Goal: Task Accomplishment & Management: Manage account settings

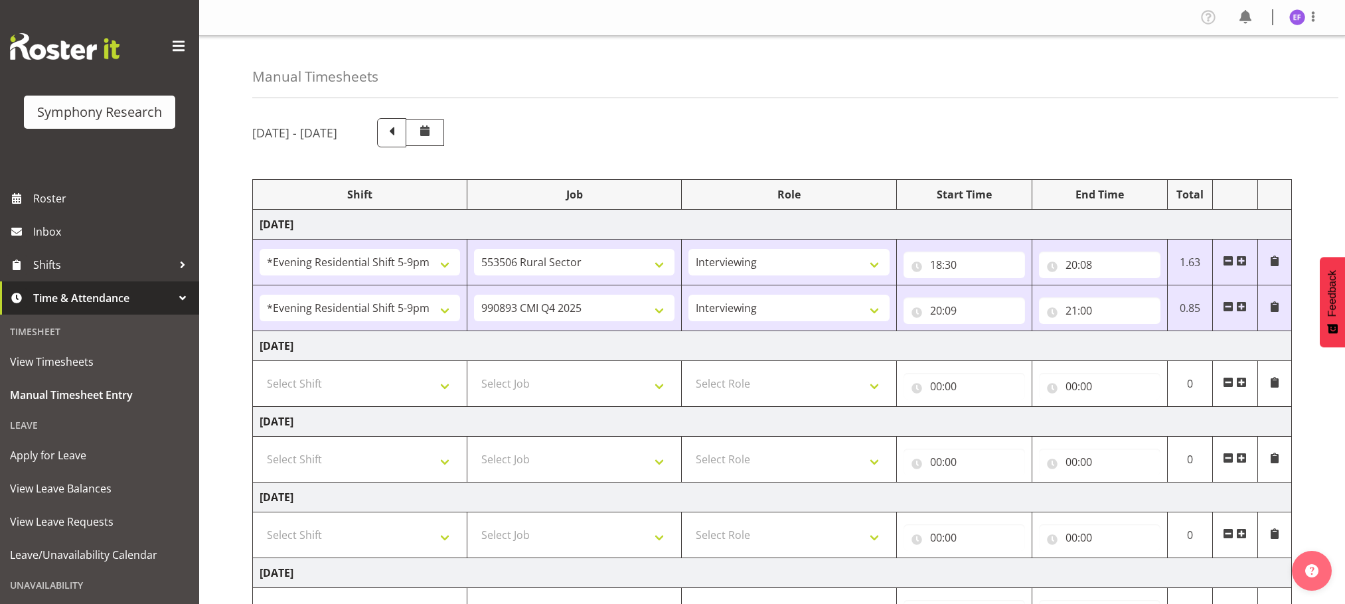
select select "48116"
select select "10587"
select select "47"
select select "48116"
select select "10575"
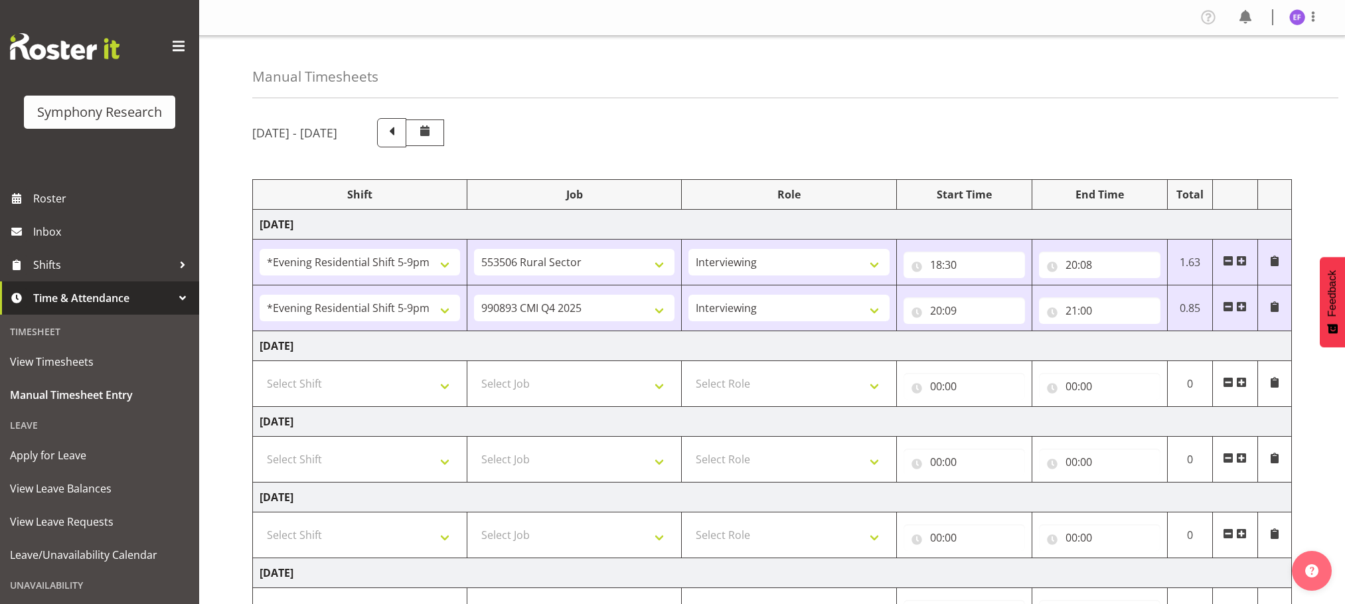
select select "47"
drag, startPoint x: 0, startPoint y: 0, endPoint x: 1239, endPoint y: 558, distance: 1358.8
click at [1298, 27] on div "Profile Log Out" at bounding box center [1264, 18] width 134 height 22
click at [1296, 22] on img at bounding box center [1297, 17] width 16 height 16
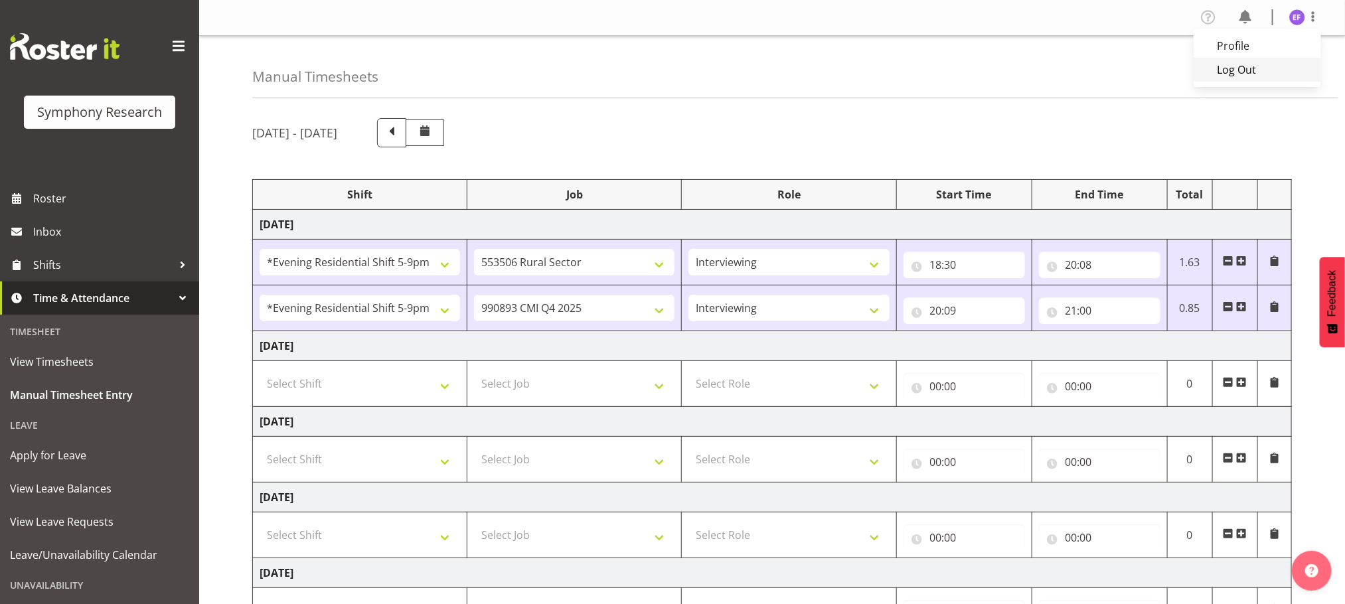
click at [1239, 66] on link "Log Out" at bounding box center [1256, 70] width 127 height 24
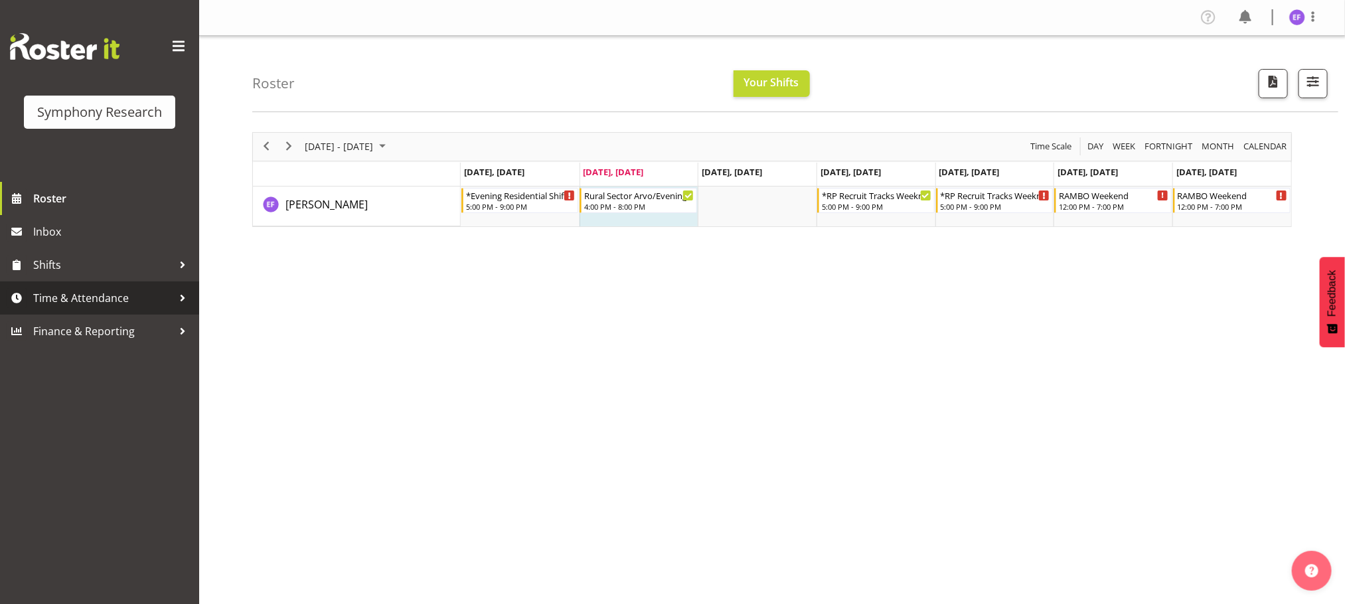
click at [181, 293] on div at bounding box center [183, 298] width 20 height 20
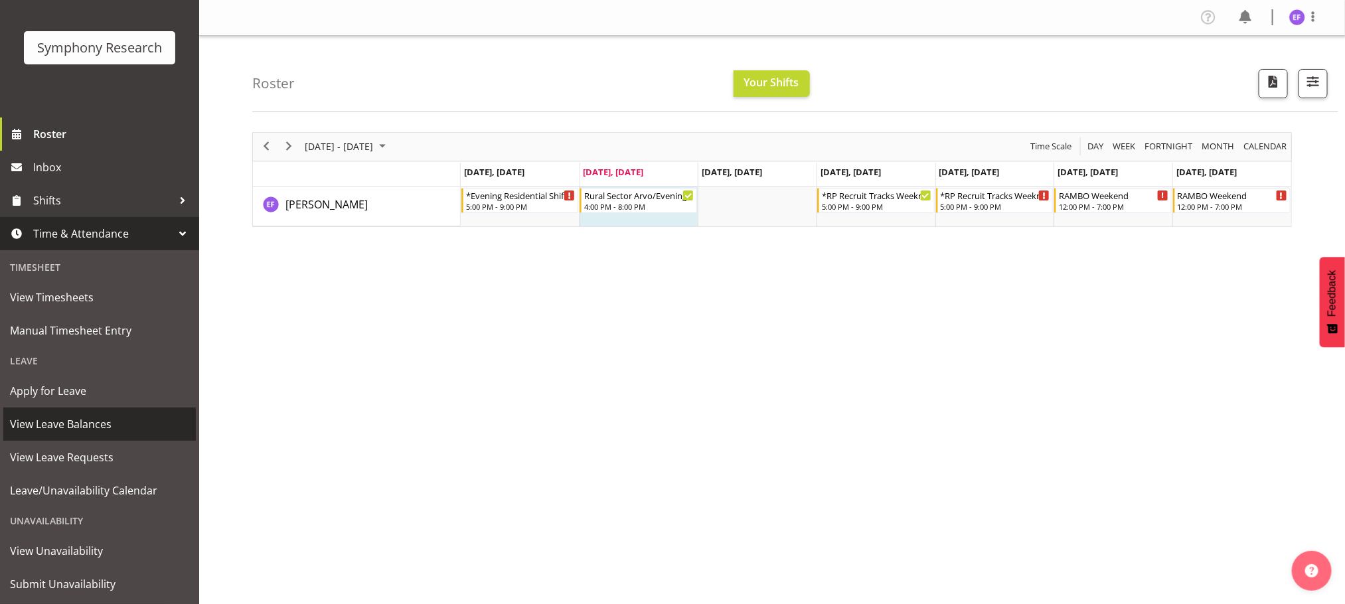
scroll to position [96, 0]
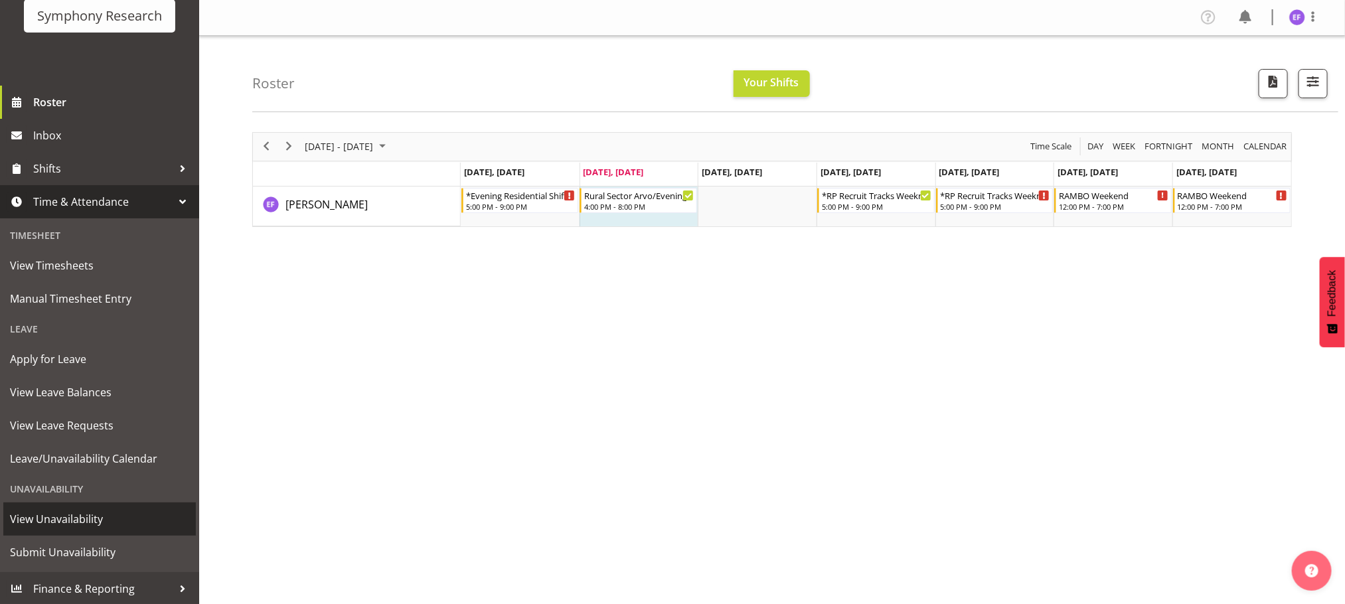
click at [66, 518] on span "View Unavailability" at bounding box center [99, 519] width 179 height 20
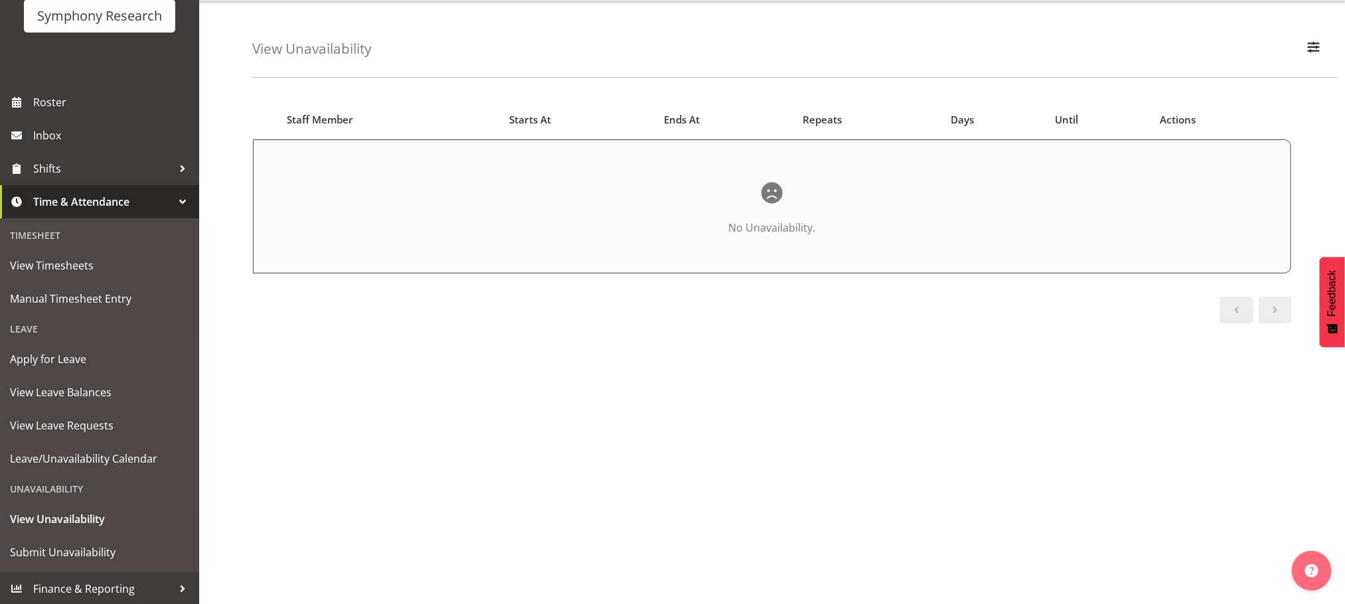
scroll to position [64, 0]
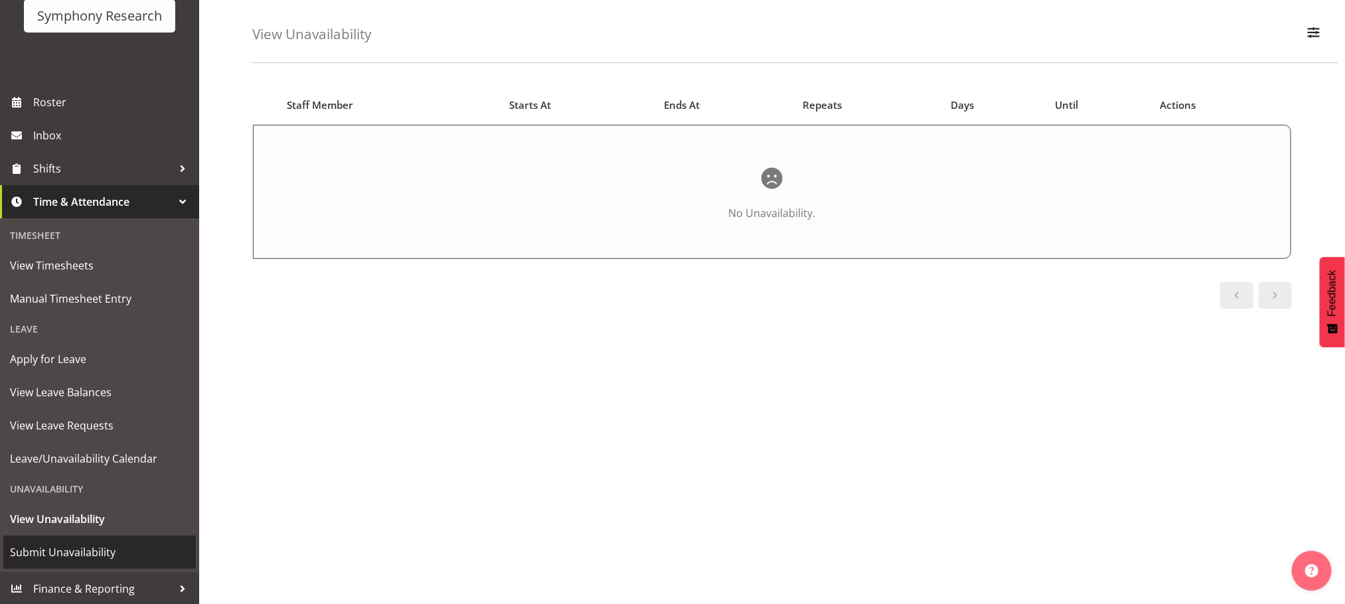
click at [76, 552] on span "Submit Unavailability" at bounding box center [99, 552] width 179 height 20
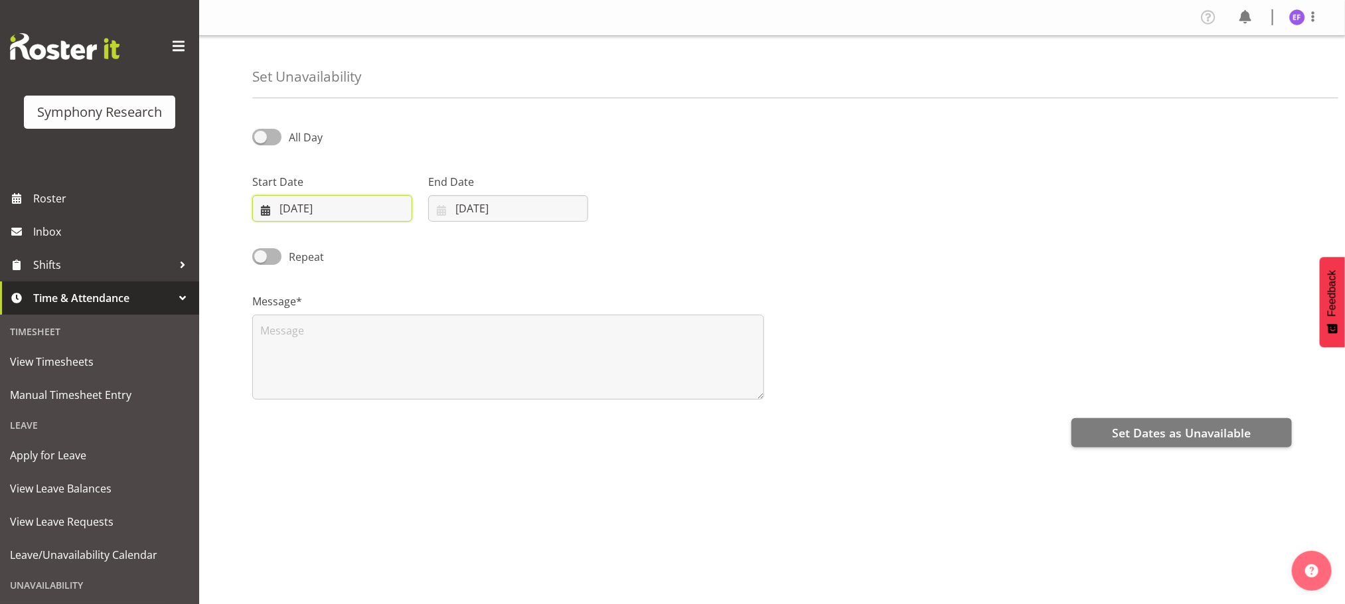
click at [275, 205] on input "30/09/2025" at bounding box center [332, 208] width 160 height 27
click at [277, 339] on span "7" at bounding box center [277, 341] width 5 height 13
type input "07/09/2025"
click at [460, 210] on input "30/09/2025" at bounding box center [508, 208] width 160 height 27
click at [518, 250] on select "January February March April May June July August September October November De…" at bounding box center [485, 247] width 91 height 27
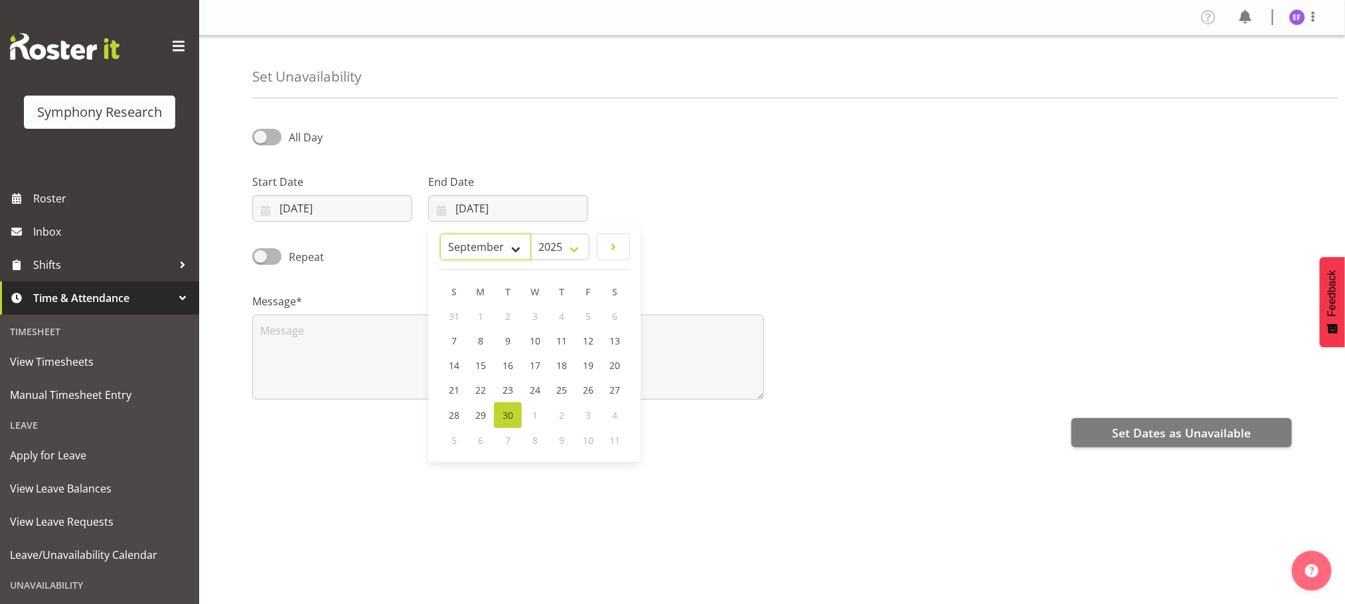
select select "9"
click at [472, 234] on select "January February March April May June July August September October November De…" at bounding box center [485, 247] width 91 height 27
click at [583, 411] on span "31" at bounding box center [588, 416] width 11 height 13
type input "31/10/2025"
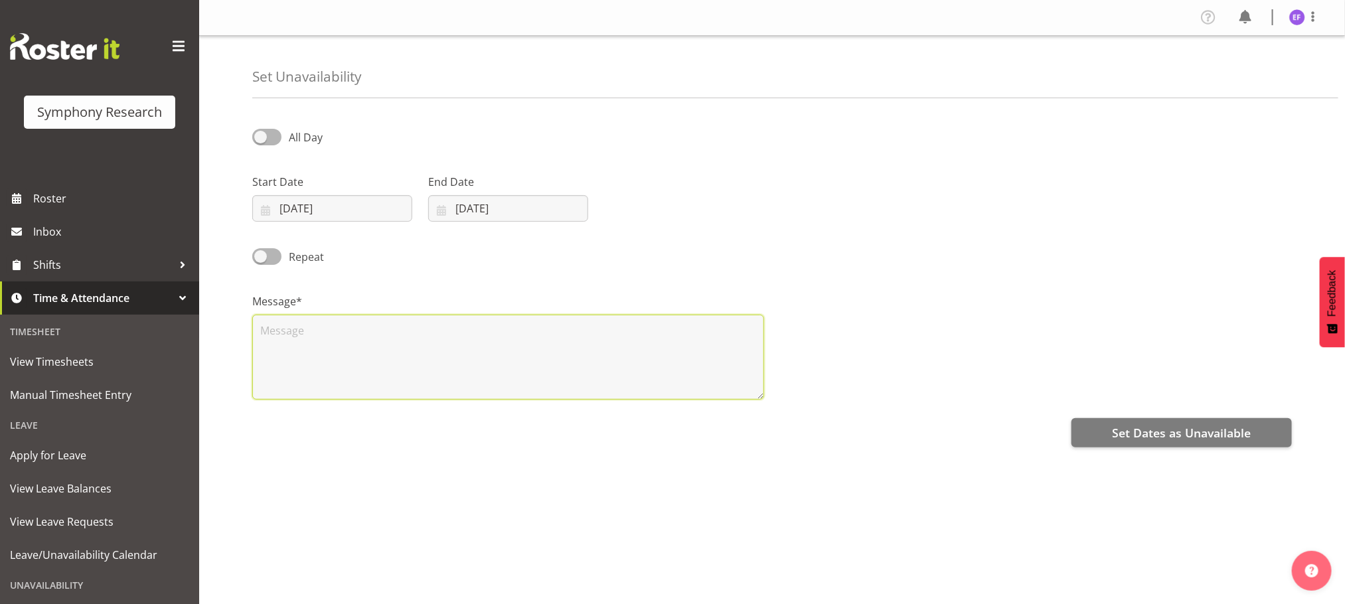
click at [311, 331] on textarea at bounding box center [508, 357] width 512 height 85
click at [311, 329] on textarea at bounding box center [508, 357] width 512 height 85
type textarea "ua"
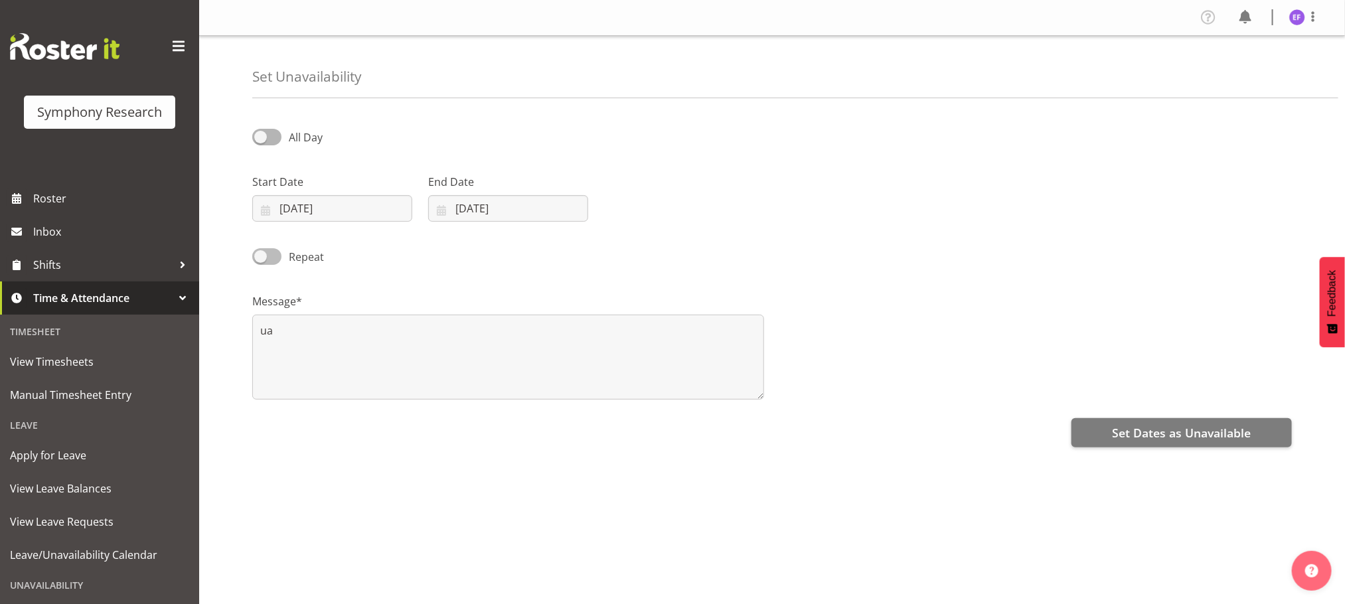
click at [267, 258] on span at bounding box center [266, 256] width 29 height 17
click at [261, 258] on input "Repeat" at bounding box center [256, 256] width 9 height 9
checkbox input "true"
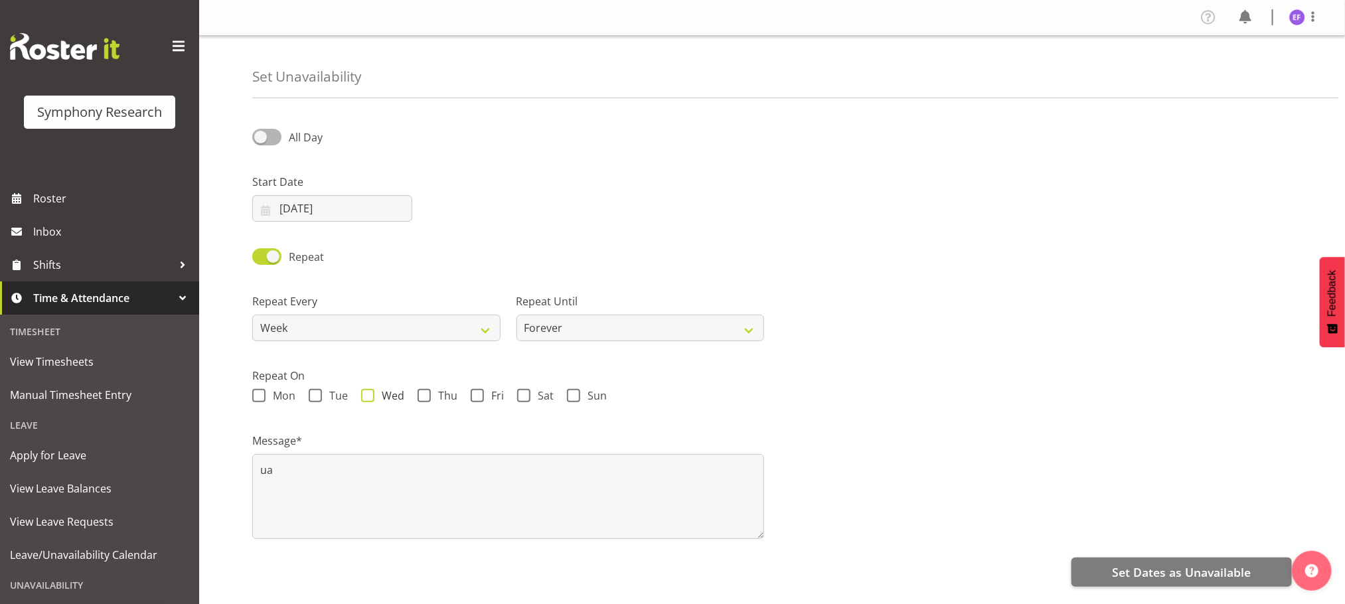
click at [367, 396] on span at bounding box center [367, 395] width 13 height 13
click at [367, 396] on input "Wed" at bounding box center [365, 396] width 9 height 9
checkbox input "true"
click at [544, 325] on select "Forever On a date" at bounding box center [640, 328] width 248 height 27
select select "date"
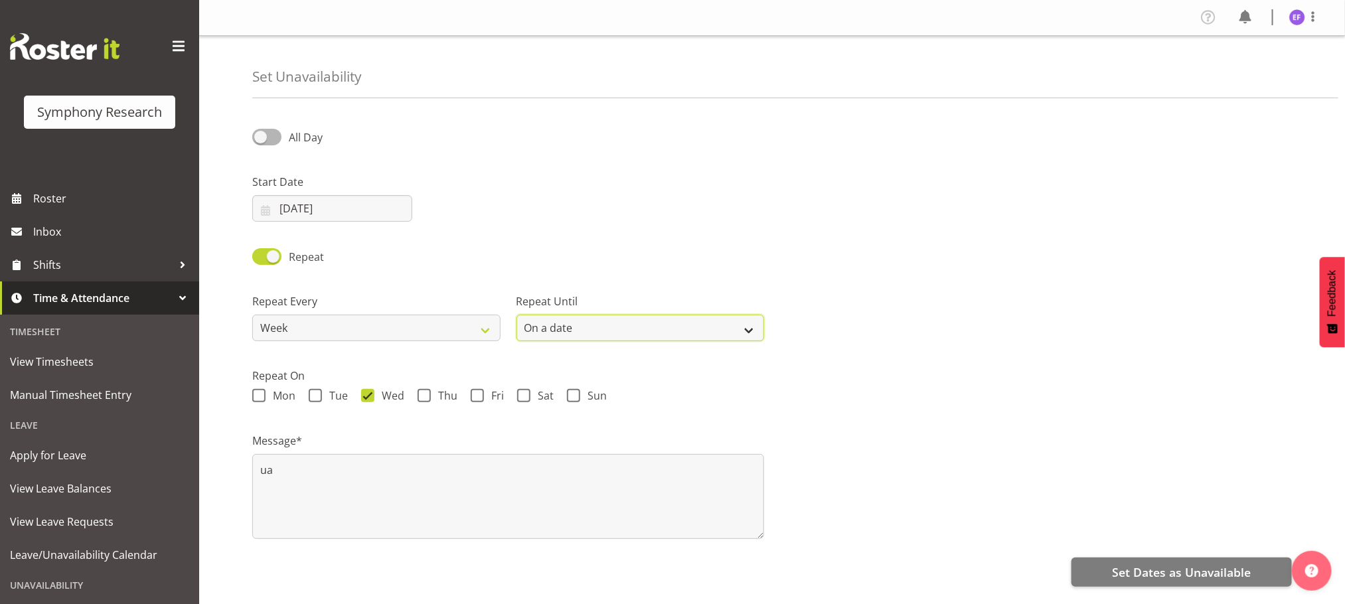
click at [516, 315] on select "Forever On a date" at bounding box center [640, 328] width 248 height 27
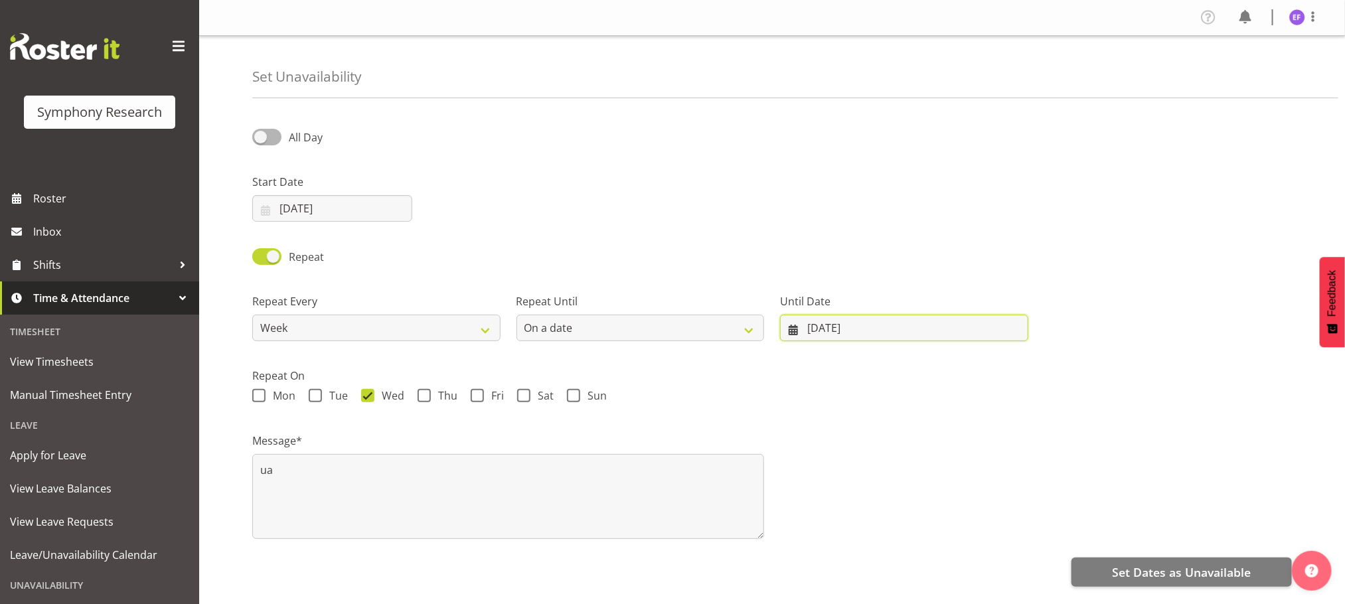
click at [817, 325] on input "[DATE]" at bounding box center [904, 328] width 248 height 27
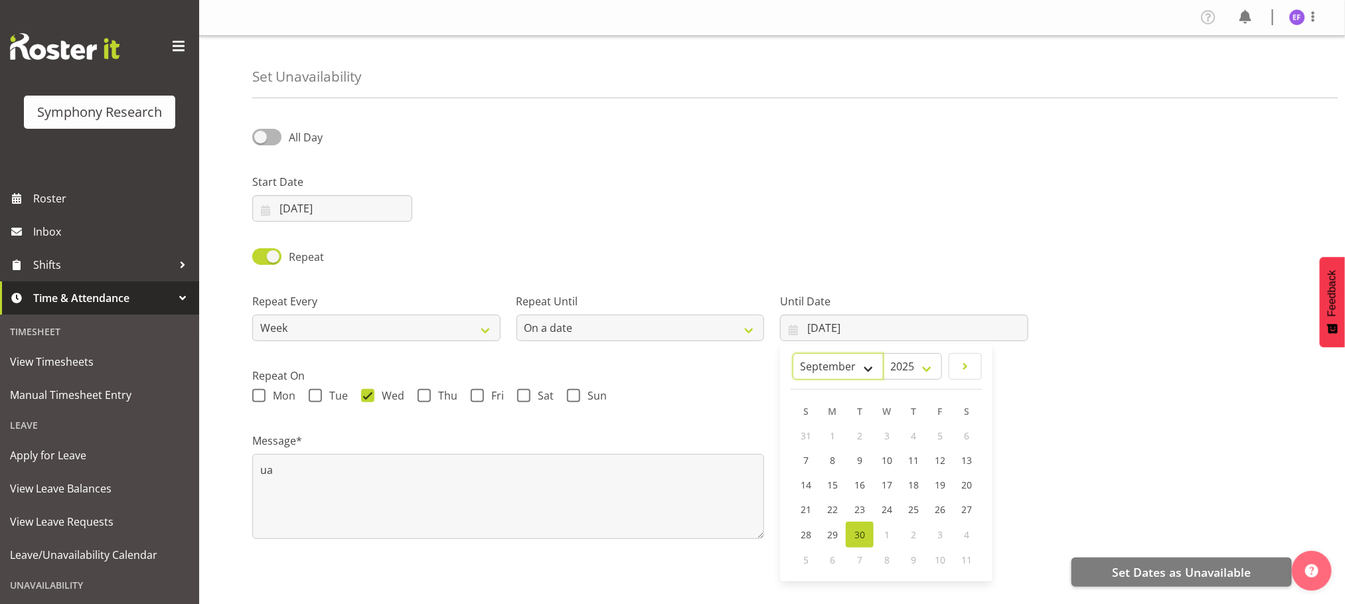
click at [866, 367] on select "January February March April May June July August September October November De…" at bounding box center [837, 366] width 91 height 27
select select "9"
click at [827, 353] on select "January February March April May June July August September October November De…" at bounding box center [837, 366] width 91 height 27
click at [958, 536] on span "31" at bounding box center [955, 535] width 11 height 13
type input "[DATE]"
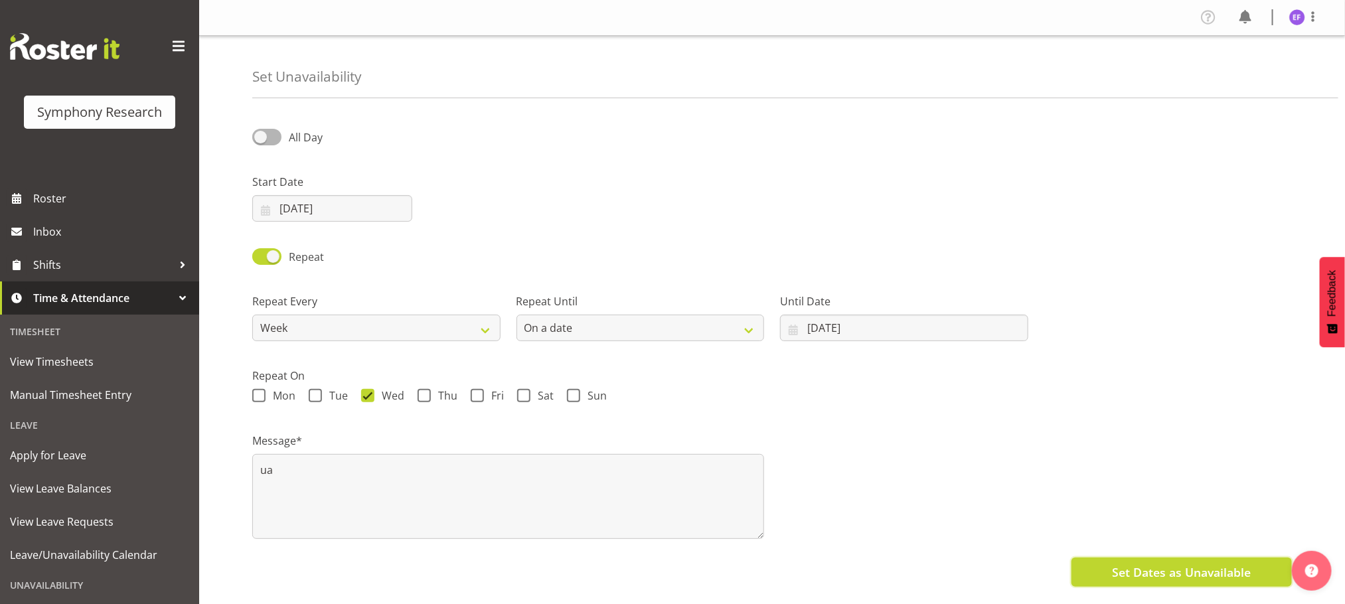
click at [1127, 569] on span "Set Dates as Unavailable" at bounding box center [1181, 571] width 139 height 17
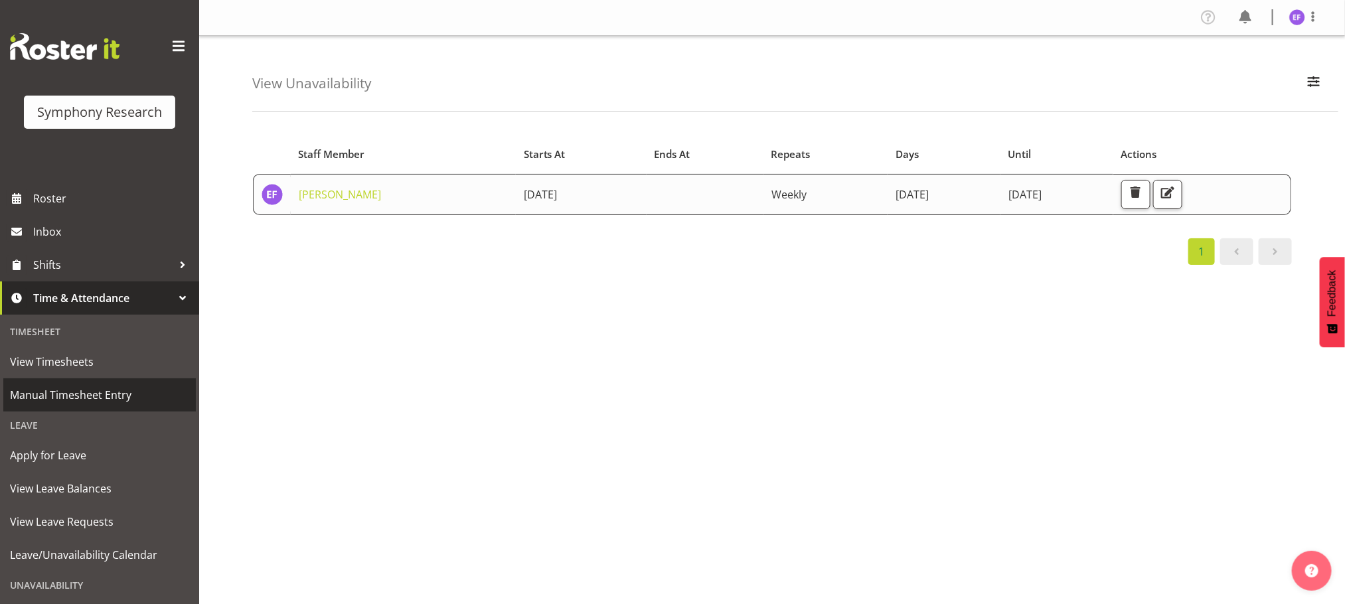
scroll to position [96, 0]
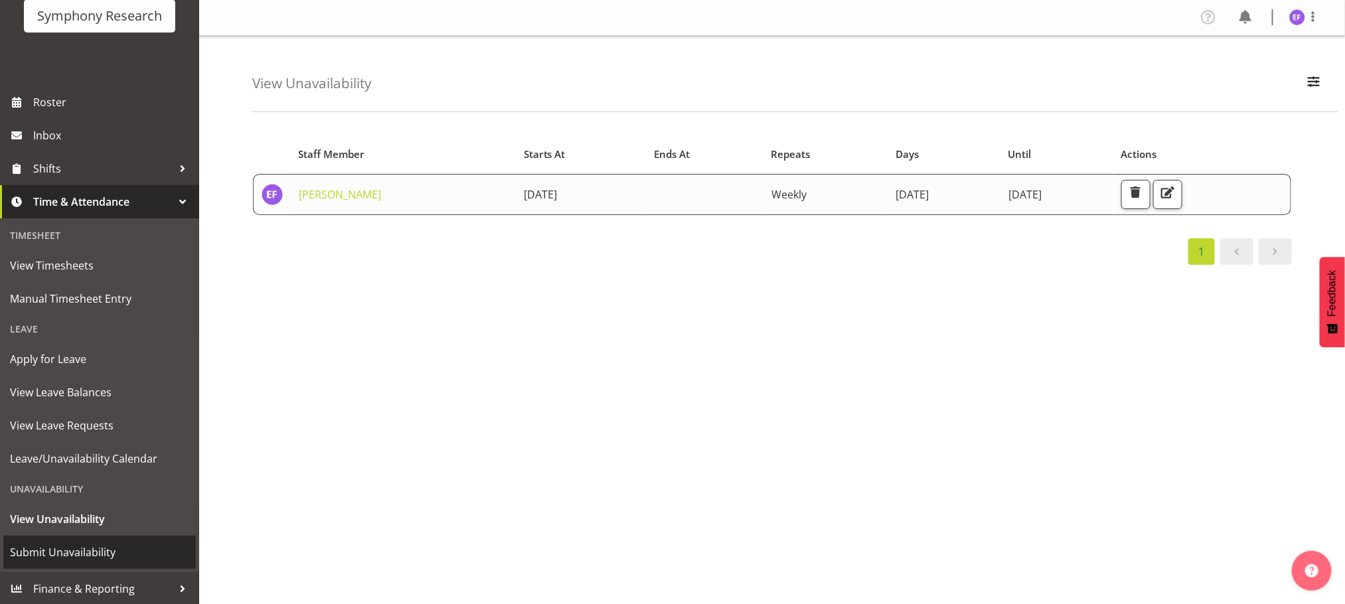
click at [86, 550] on span "Submit Unavailability" at bounding box center [99, 552] width 179 height 20
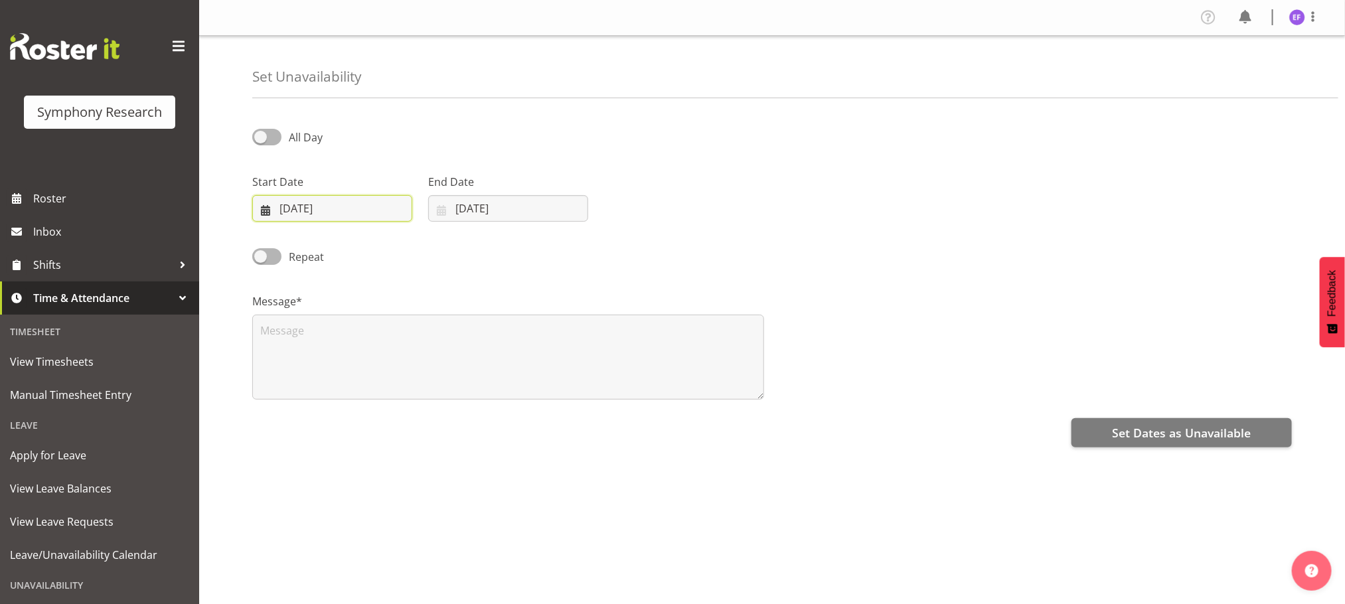
click at [287, 208] on input "[DATE]" at bounding box center [332, 208] width 160 height 27
click at [277, 337] on span "7" at bounding box center [277, 341] width 5 height 13
type input "[DATE]"
click at [462, 204] on input "[DATE]" at bounding box center [508, 208] width 160 height 27
click at [518, 248] on select "January February March April May June July August September October November De…" at bounding box center [485, 247] width 91 height 27
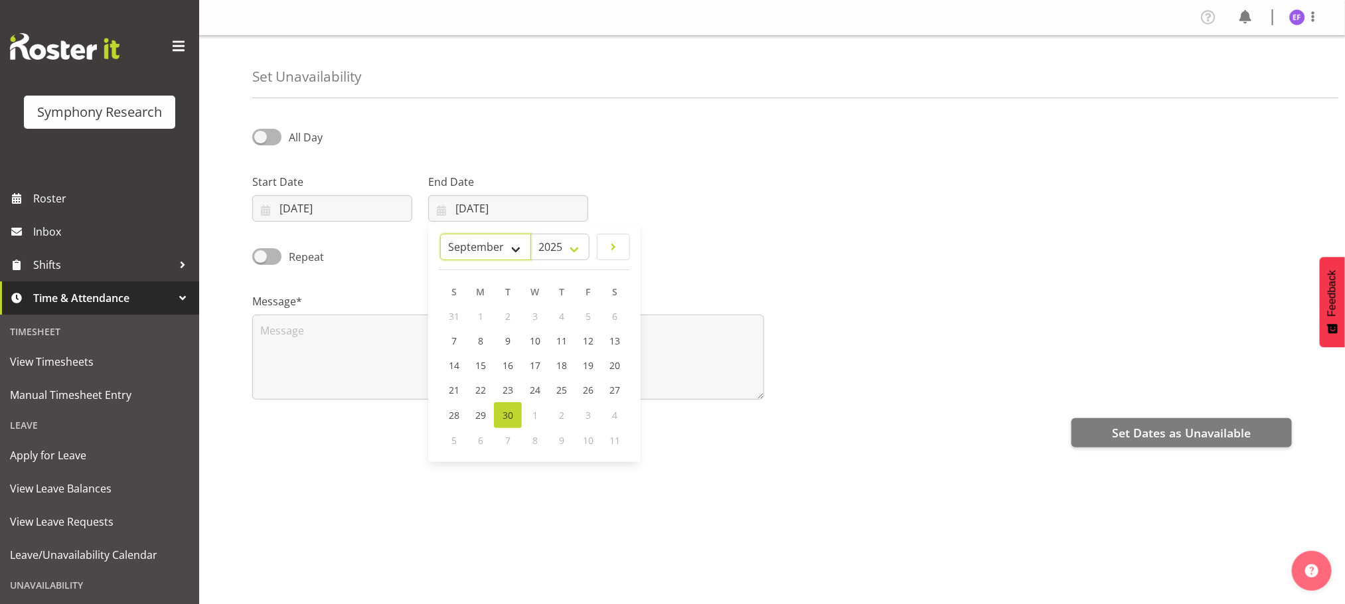
select select "9"
click at [472, 234] on select "January February March April May June July August September October November De…" at bounding box center [485, 247] width 91 height 27
click at [585, 411] on span "31" at bounding box center [588, 416] width 11 height 13
type input "[DATE]"
click at [269, 257] on span at bounding box center [266, 256] width 29 height 17
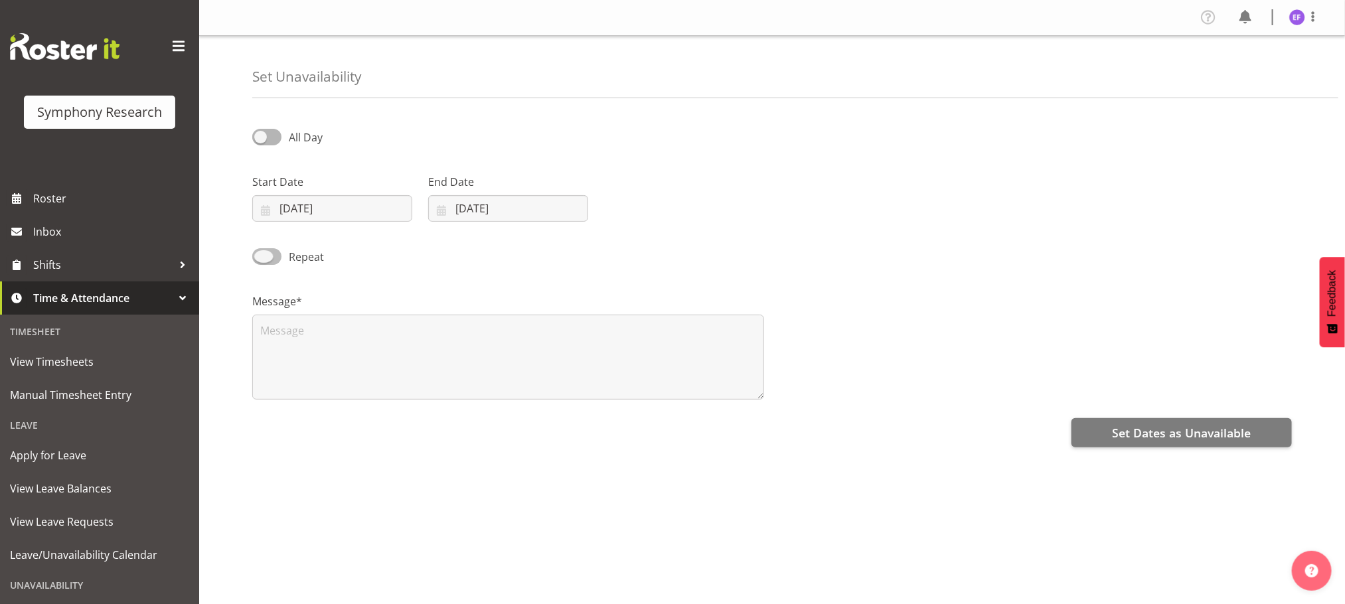
click at [261, 257] on input "Repeat" at bounding box center [256, 256] width 9 height 9
checkbox input "true"
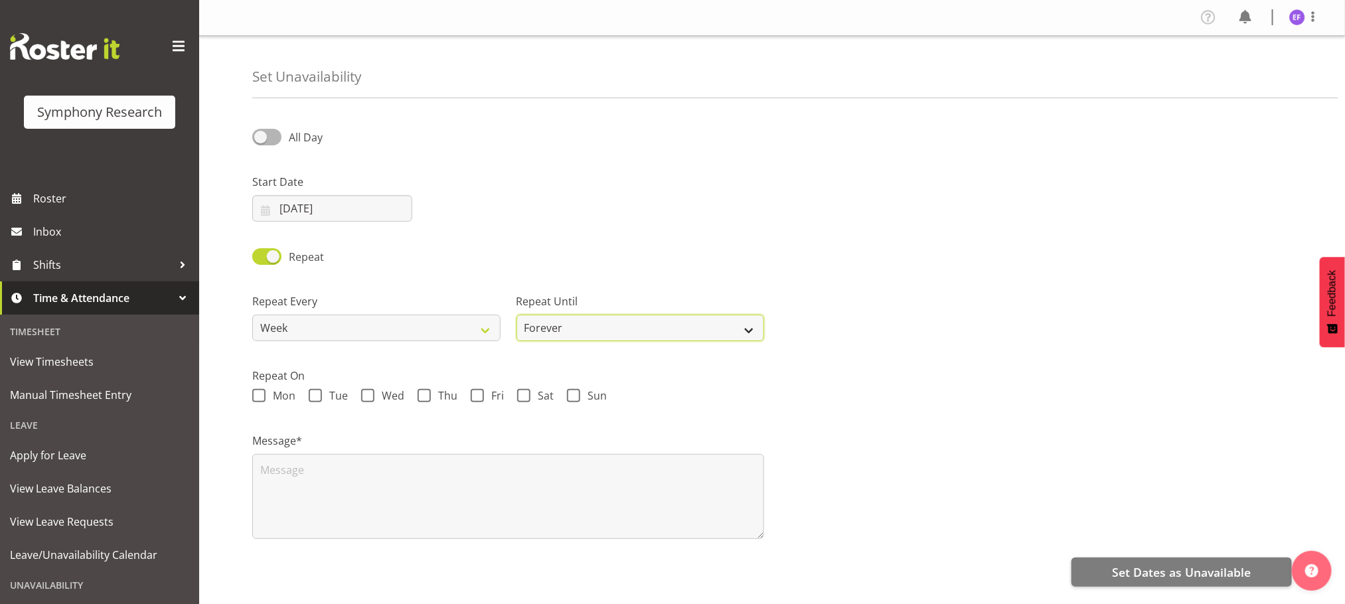
click at [751, 333] on select "Forever On a date" at bounding box center [640, 328] width 248 height 27
select select "date"
click at [516, 315] on select "Forever On a date" at bounding box center [640, 328] width 248 height 27
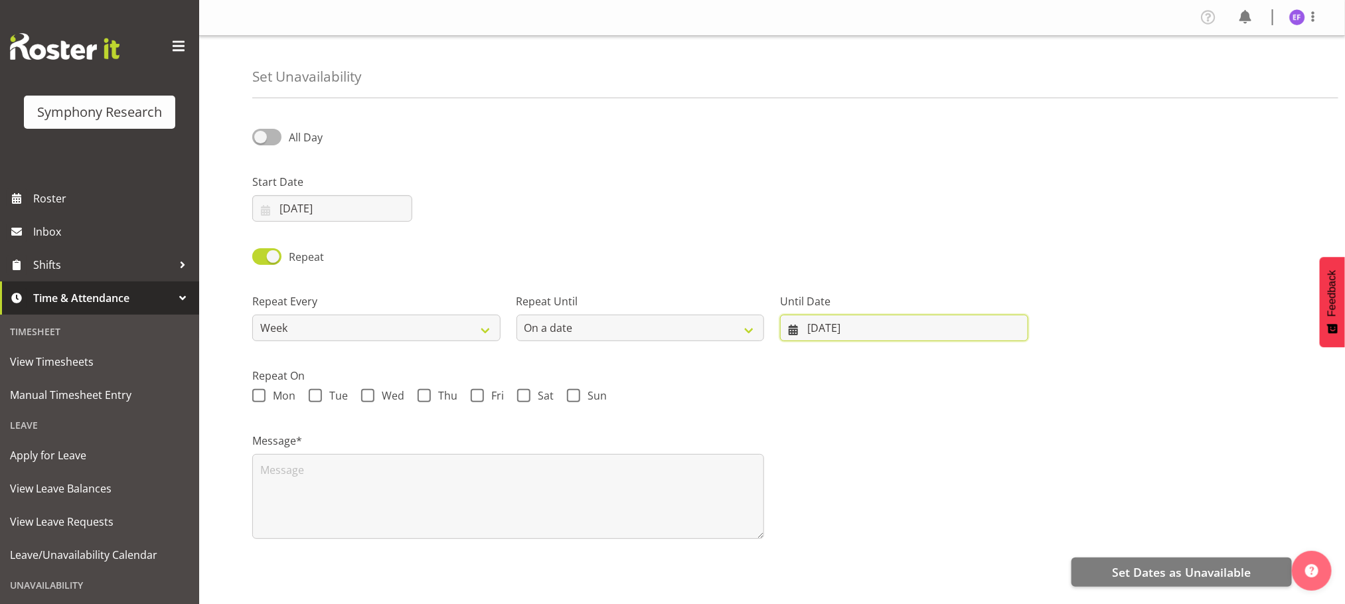
click at [807, 327] on input "30/09/2025" at bounding box center [904, 328] width 248 height 27
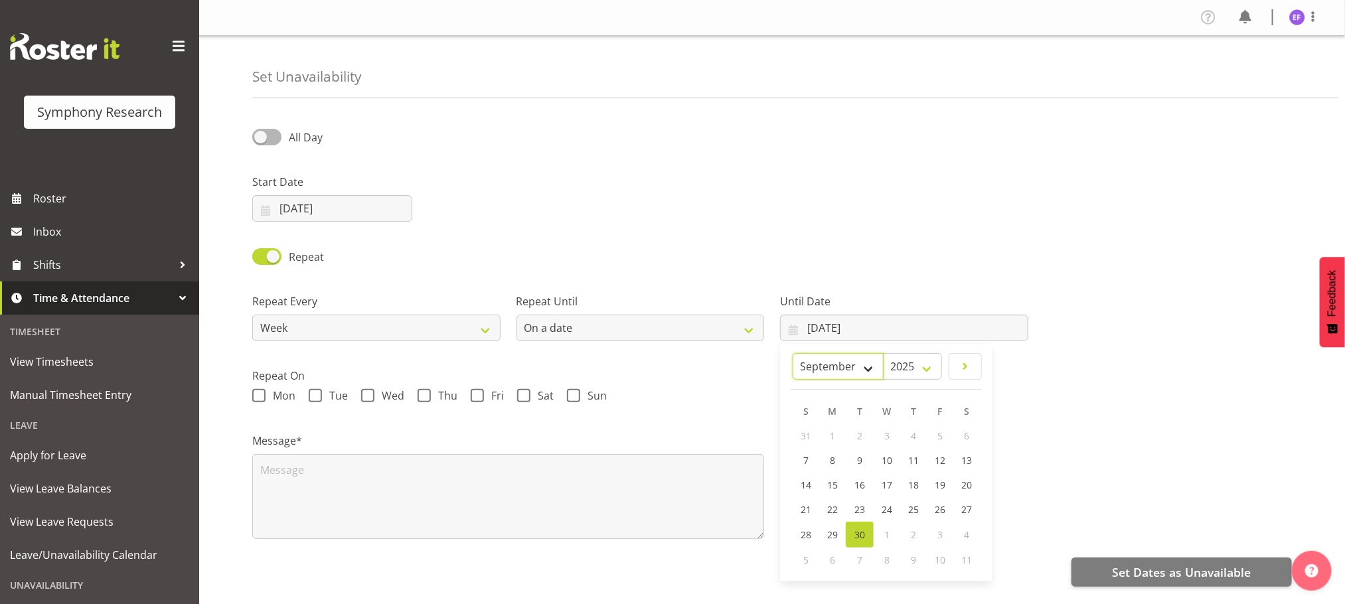
click at [865, 368] on select "January February March April May June July August September October November De…" at bounding box center [837, 366] width 91 height 27
select select "9"
click at [827, 353] on select "January February March April May June July August September October November De…" at bounding box center [837, 366] width 91 height 27
click at [958, 530] on span "31" at bounding box center [955, 535] width 11 height 13
type input "[DATE]"
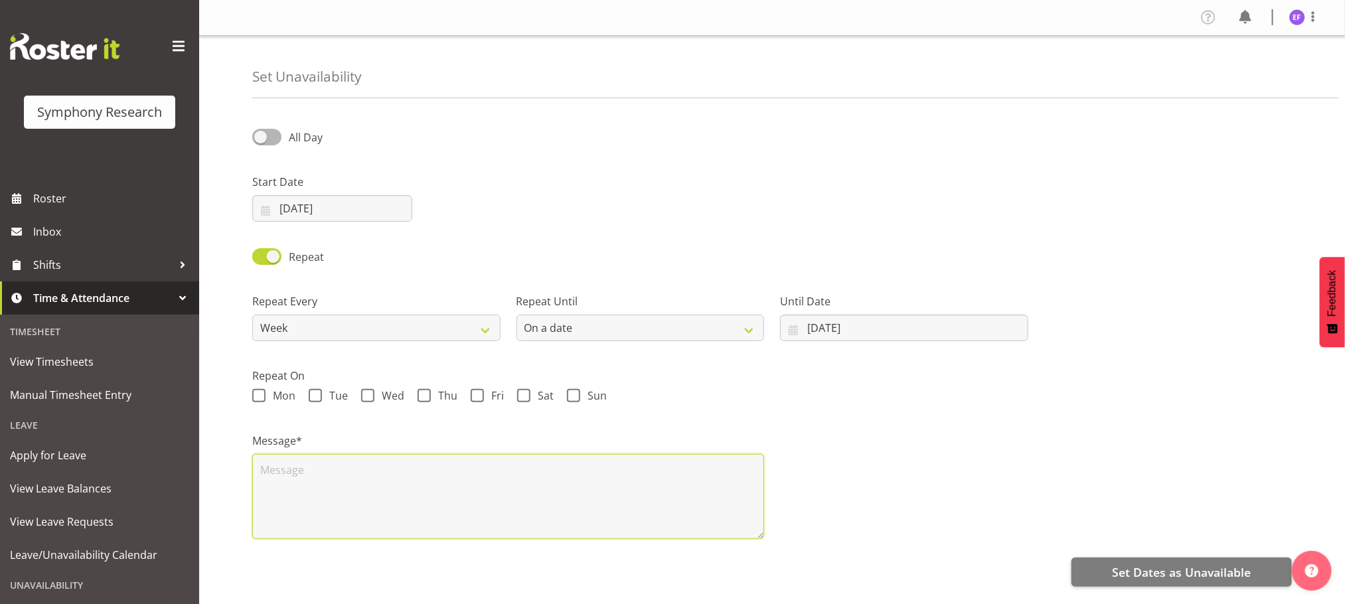
click at [327, 471] on textarea at bounding box center [508, 496] width 512 height 85
type textarea "ua"
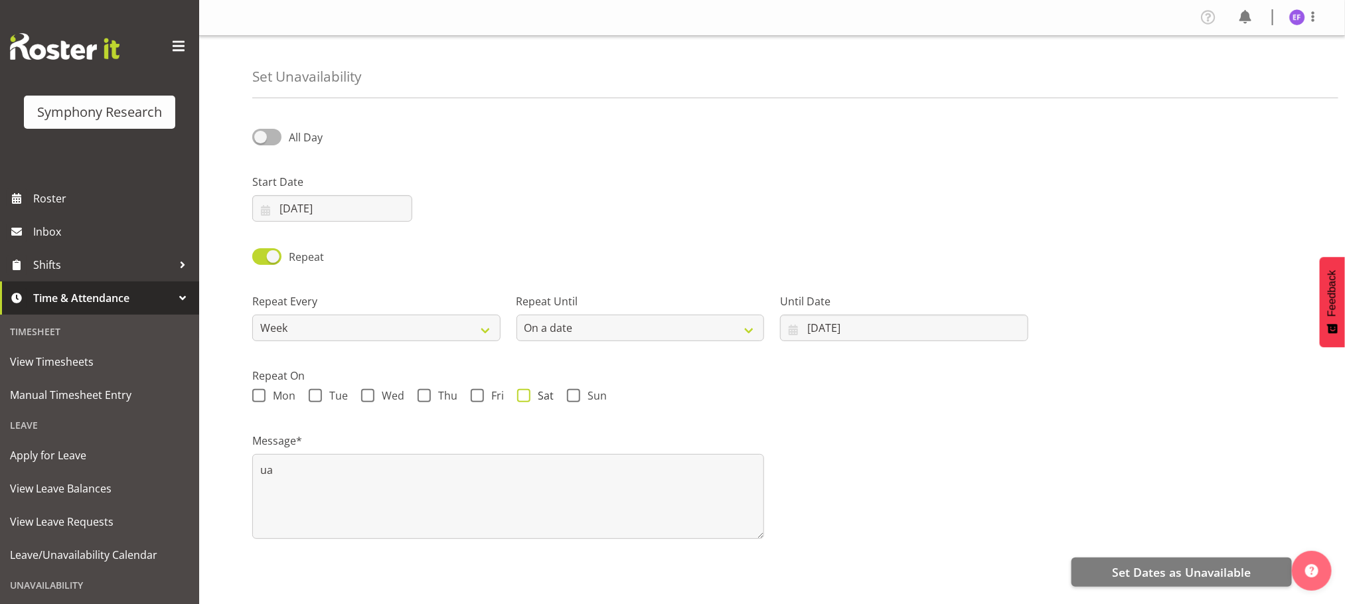
click at [520, 400] on span at bounding box center [523, 395] width 13 height 13
click at [520, 400] on input "Sat" at bounding box center [521, 396] width 9 height 9
checkbox input "true"
click at [573, 395] on span at bounding box center [573, 395] width 13 height 13
click at [573, 395] on input "Sun" at bounding box center [571, 396] width 9 height 9
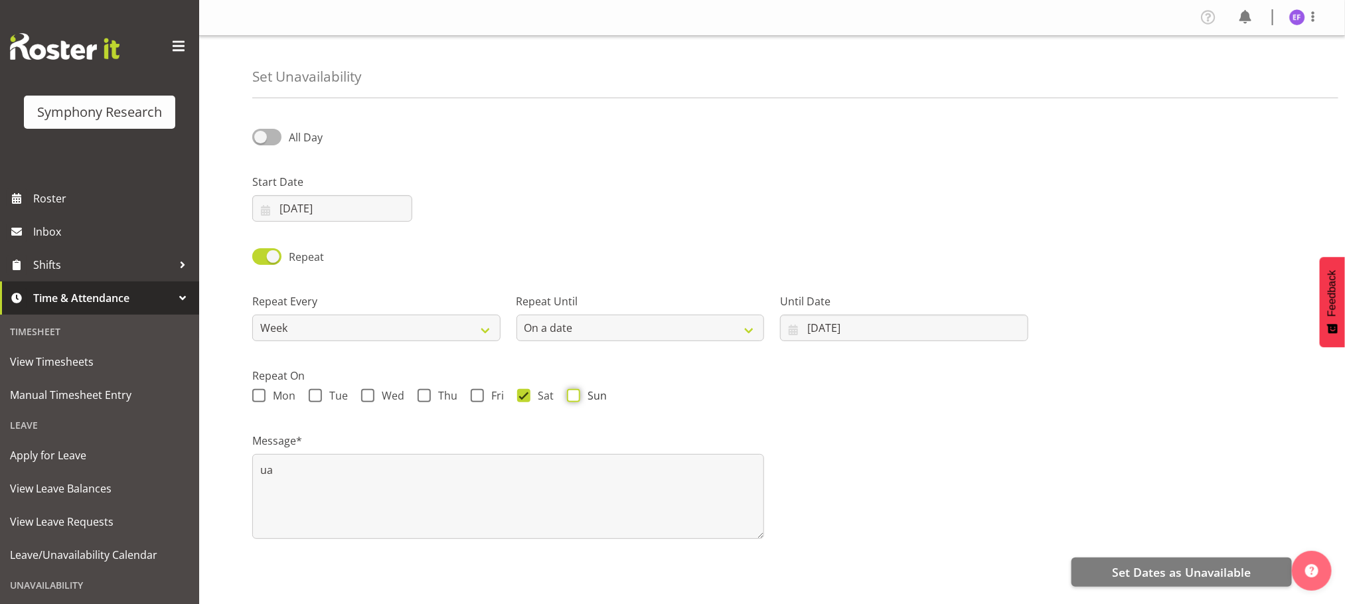
checkbox input "true"
click at [1155, 568] on span "Set Dates as Unavailable" at bounding box center [1181, 571] width 139 height 17
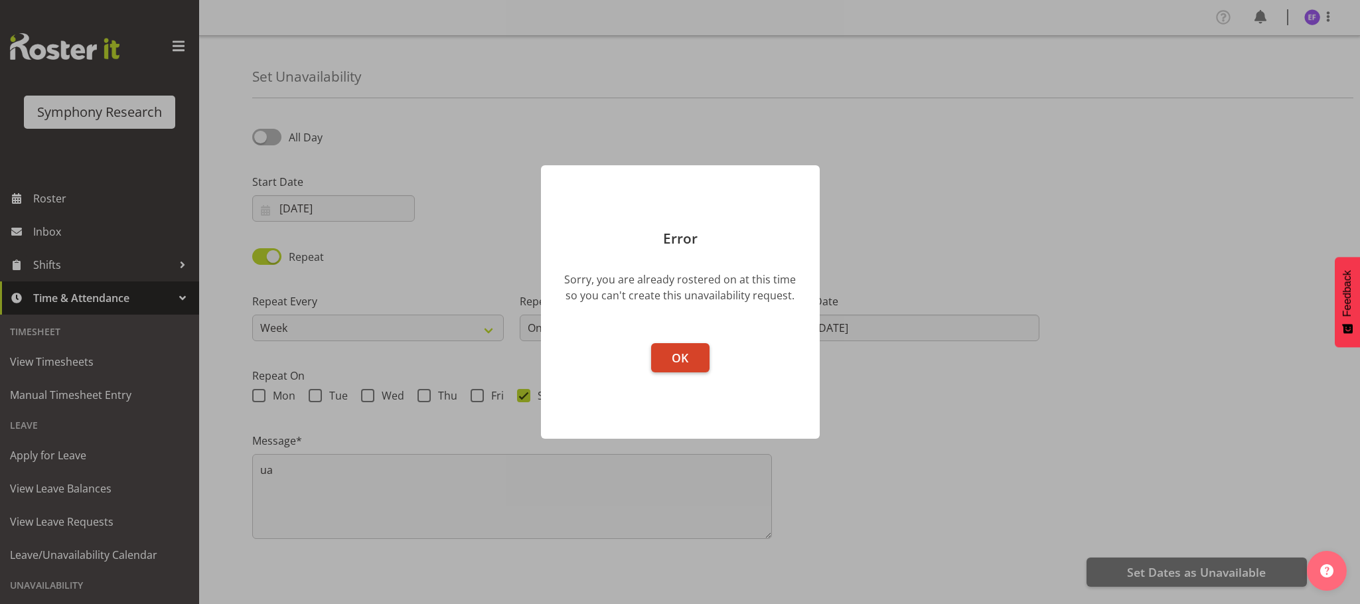
click at [672, 346] on button "OK" at bounding box center [680, 357] width 58 height 29
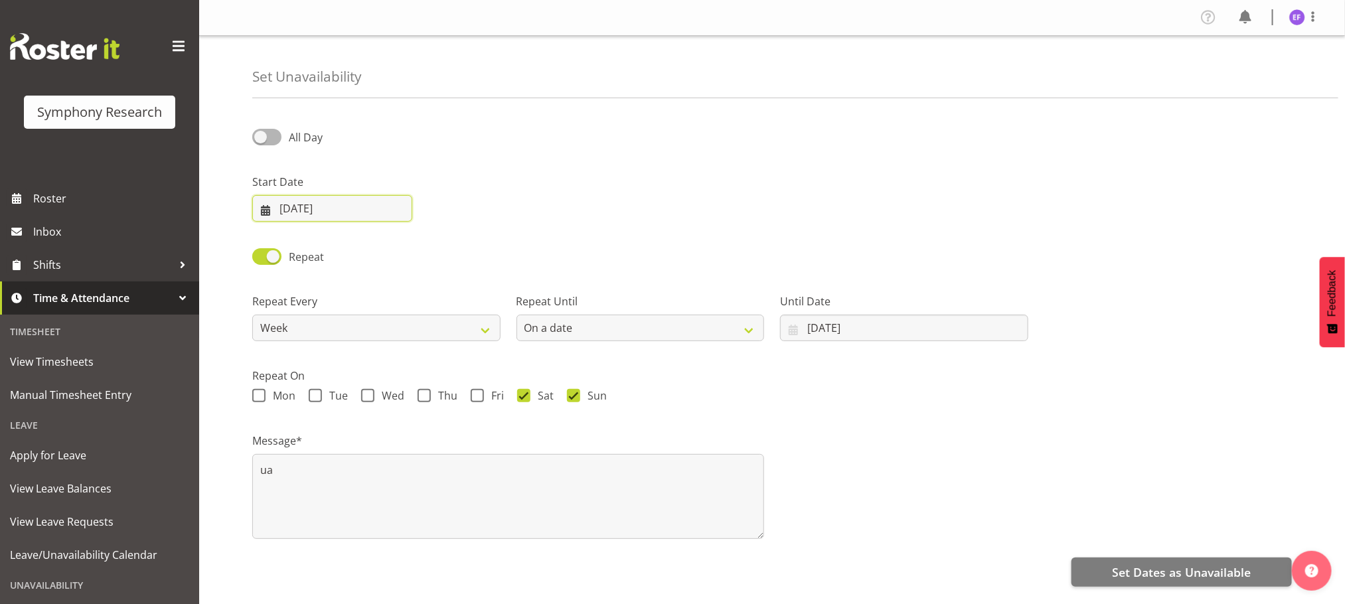
click at [279, 204] on input "07/09/2025" at bounding box center [332, 208] width 160 height 27
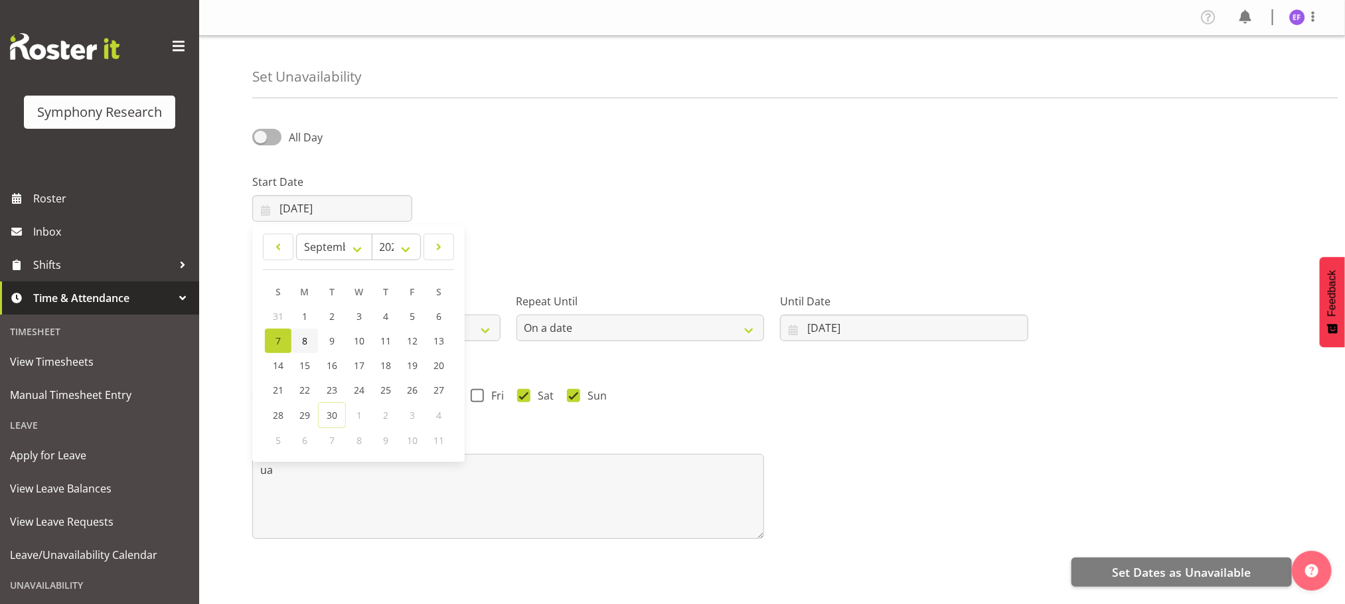
click at [303, 337] on span "8" at bounding box center [304, 341] width 5 height 13
type input "08/09/2025"
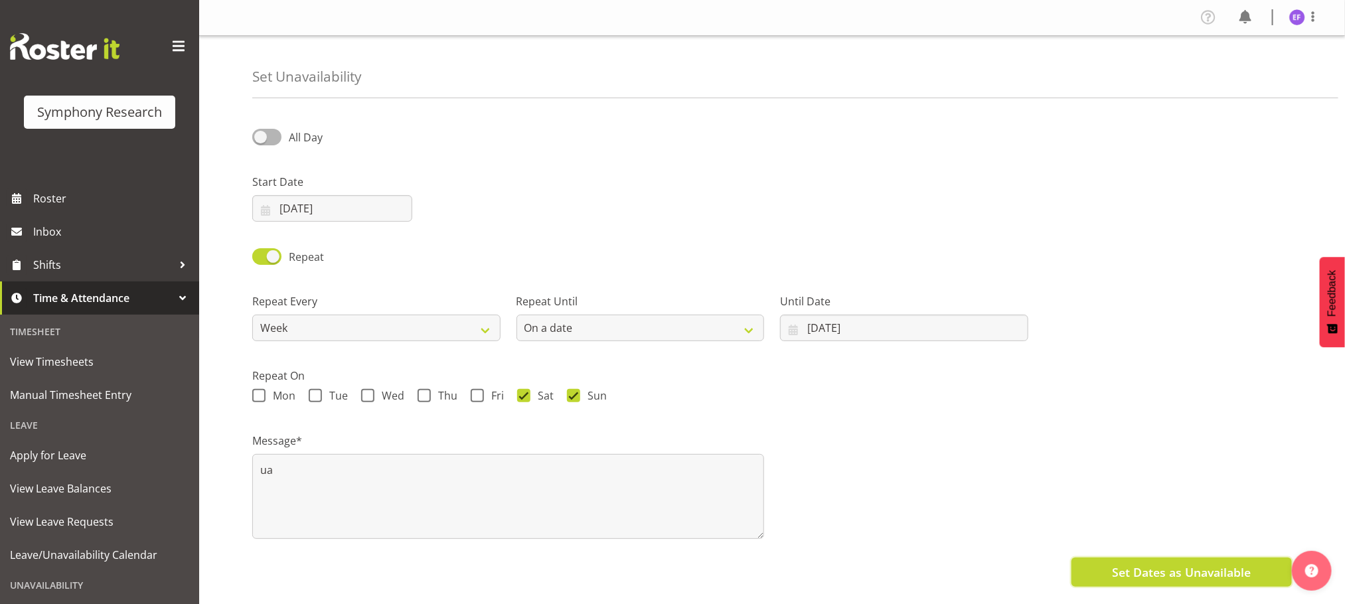
click at [1163, 569] on span "Set Dates as Unavailable" at bounding box center [1181, 571] width 139 height 17
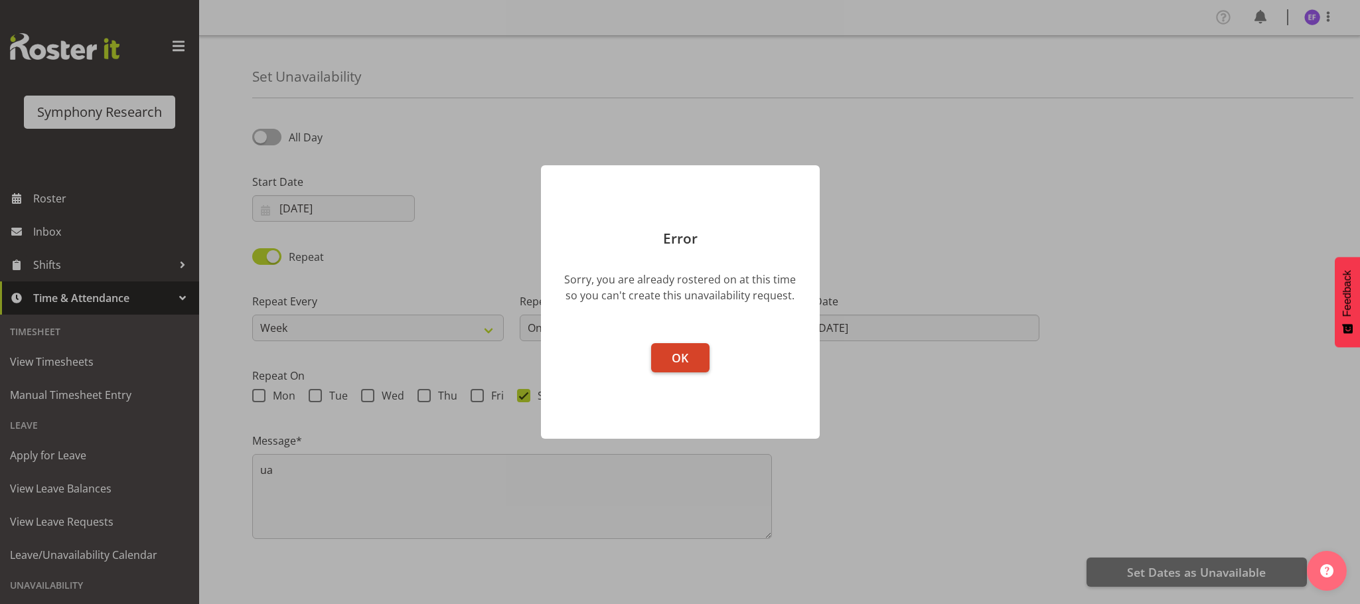
click at [679, 358] on span "OK" at bounding box center [680, 358] width 17 height 16
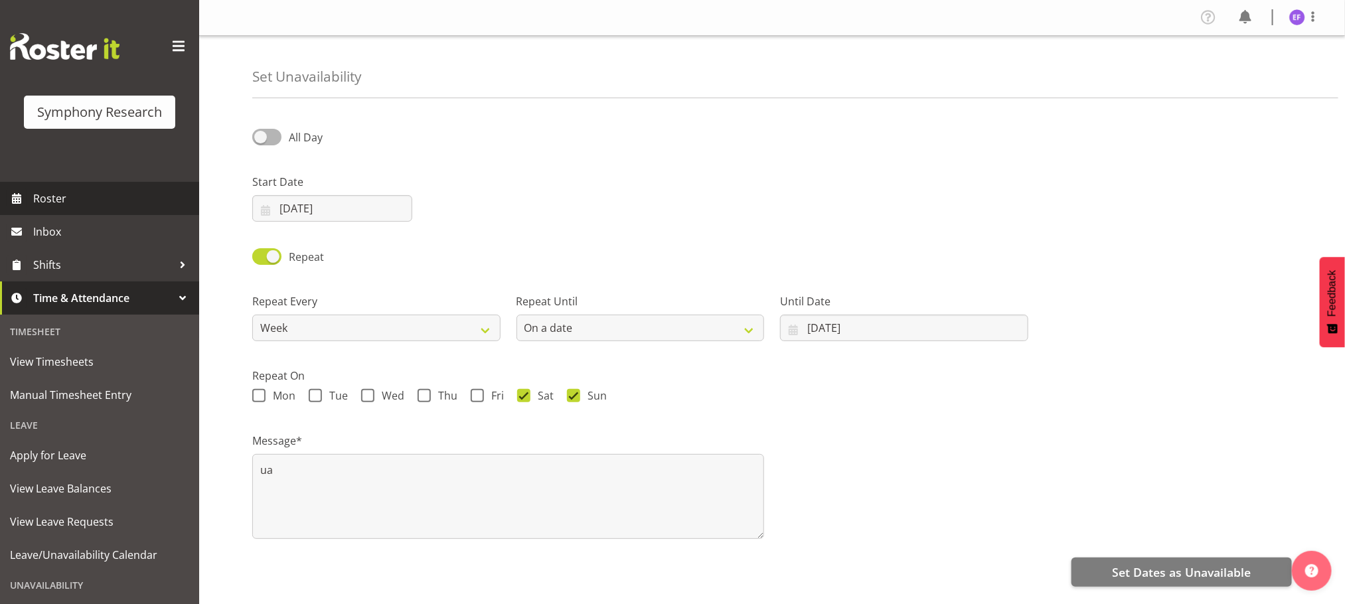
click at [58, 194] on span "Roster" at bounding box center [112, 198] width 159 height 20
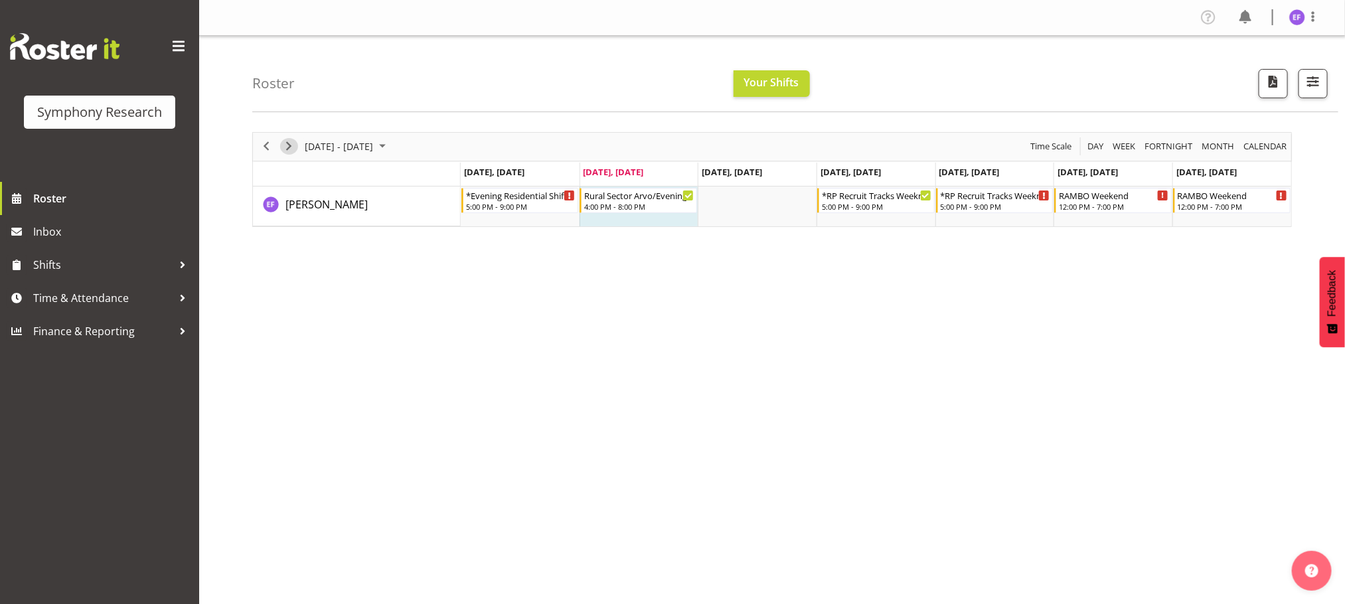
click at [291, 140] on span "Next" at bounding box center [289, 146] width 16 height 17
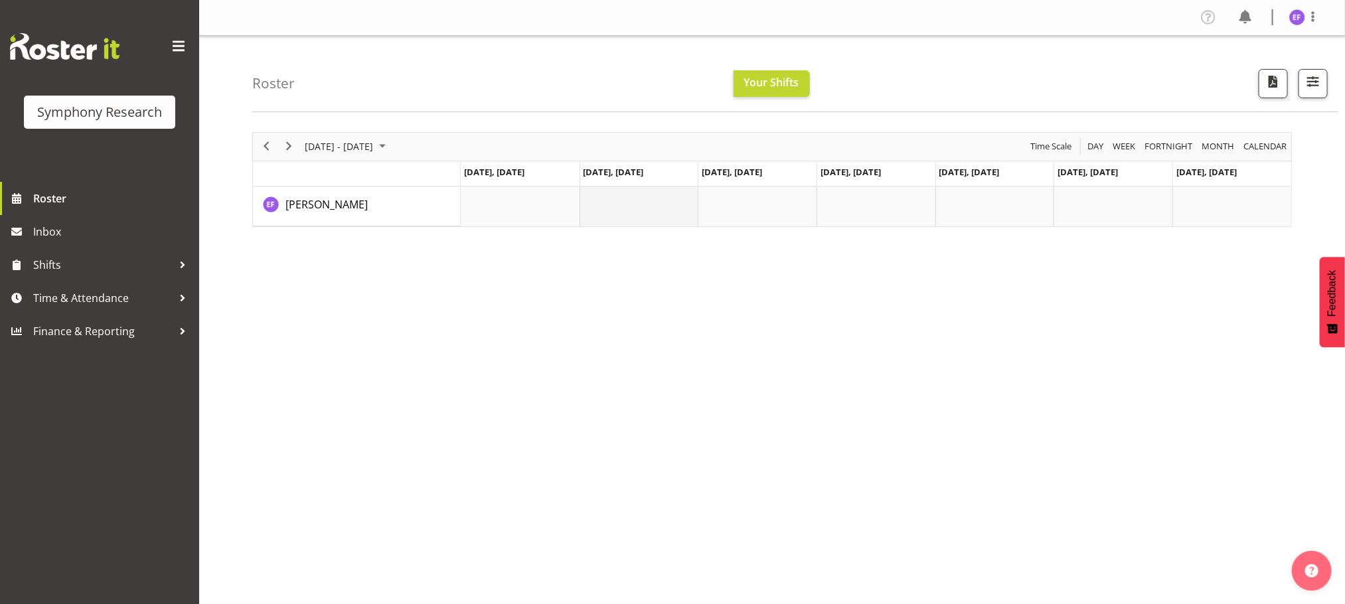
click at [647, 207] on td "Timeline Week of October 7, 2025" at bounding box center [638, 207] width 119 height 40
click at [540, 210] on td "Timeline Week of October 7, 2025" at bounding box center [520, 207] width 119 height 40
click at [622, 207] on td "Timeline Week of October 7, 2025" at bounding box center [638, 207] width 119 height 40
click at [184, 297] on div at bounding box center [183, 298] width 20 height 20
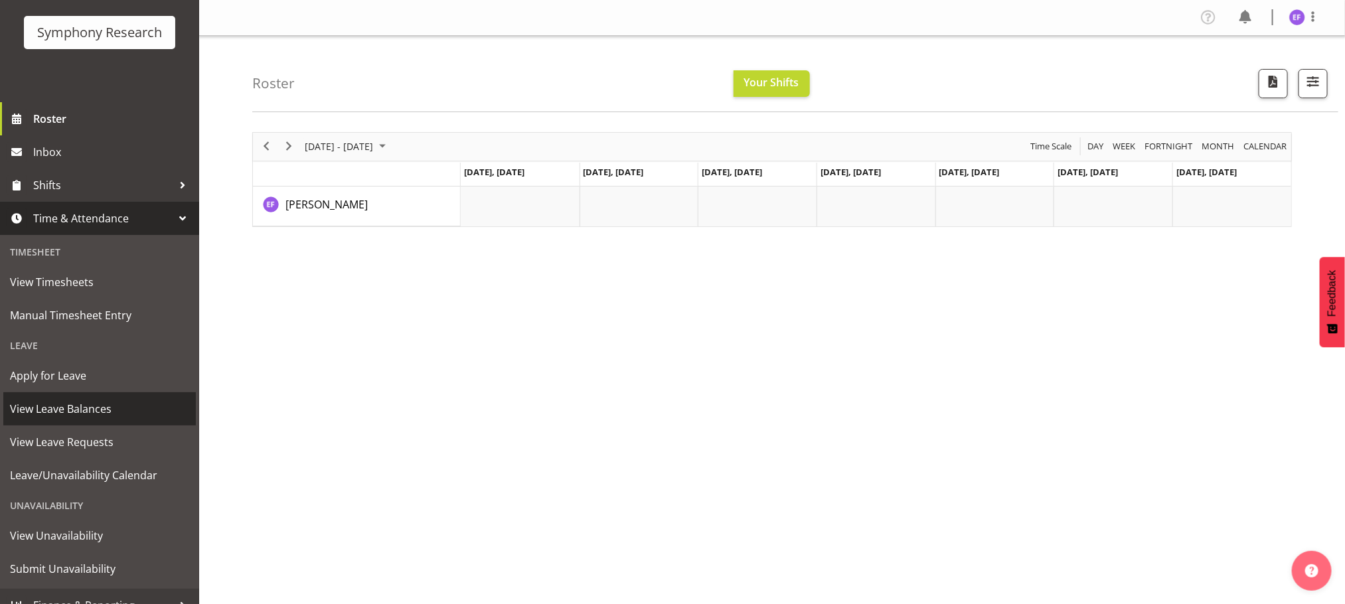
scroll to position [96, 0]
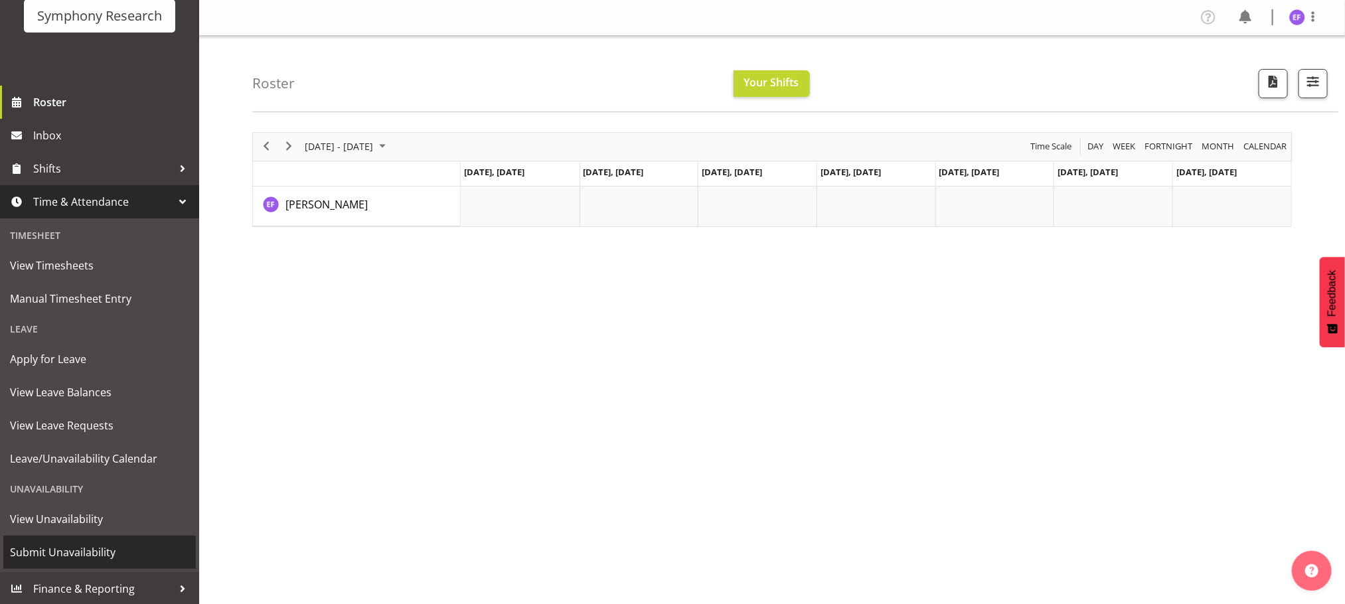
click at [72, 552] on span "Submit Unavailability" at bounding box center [99, 552] width 179 height 20
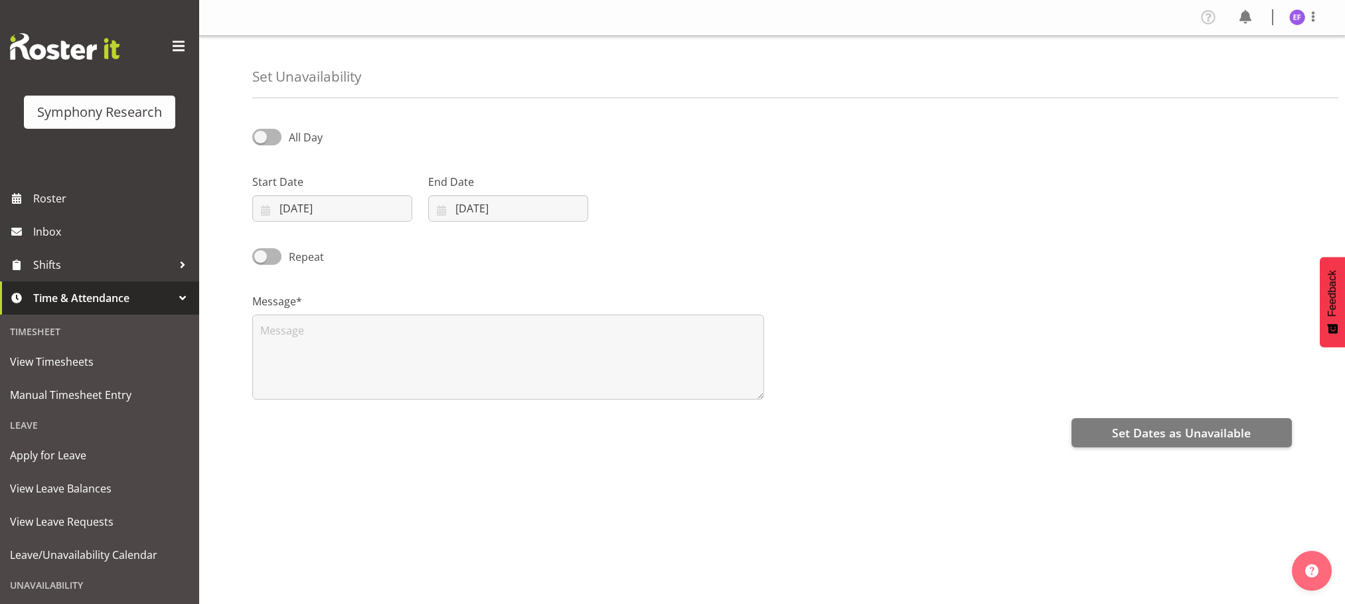
select select "8"
select select "2025"
click at [267, 210] on input "30/09/2025" at bounding box center [332, 208] width 160 height 27
click at [354, 250] on select "January February March April May June July August September October November De…" at bounding box center [334, 247] width 76 height 27
select select "9"
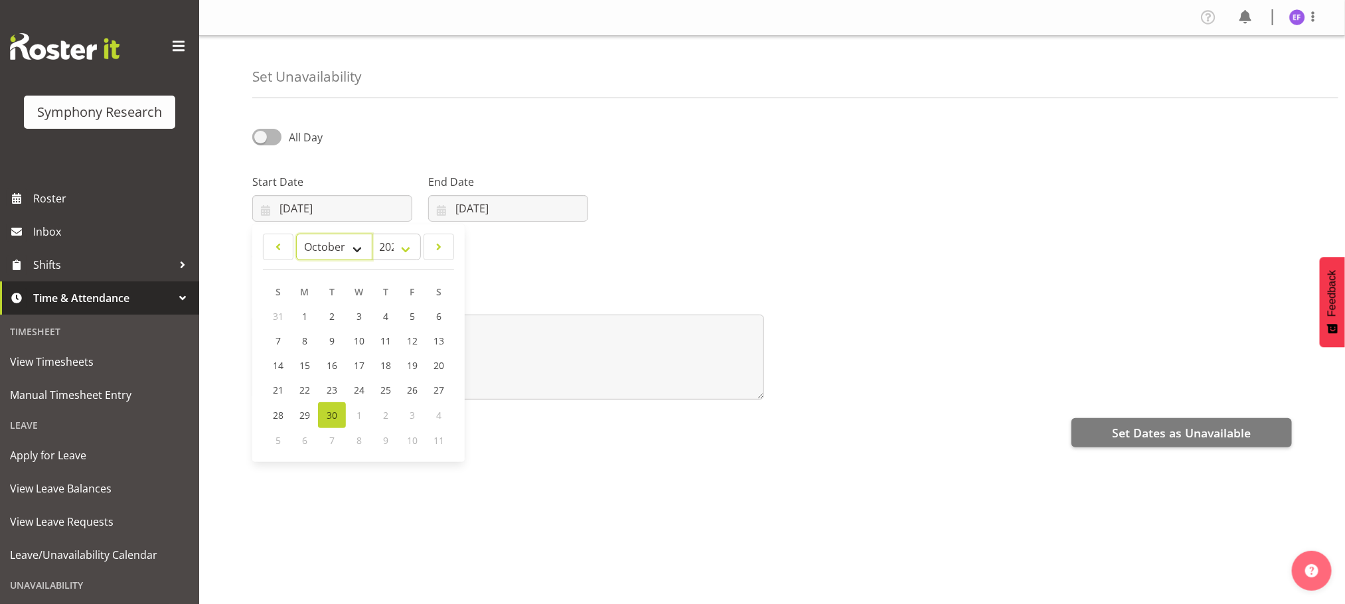
click at [296, 234] on select "January February March April May June July August September October November De…" at bounding box center [334, 247] width 76 height 27
click at [303, 341] on span "6" at bounding box center [304, 342] width 5 height 13
type input "[DATE]"
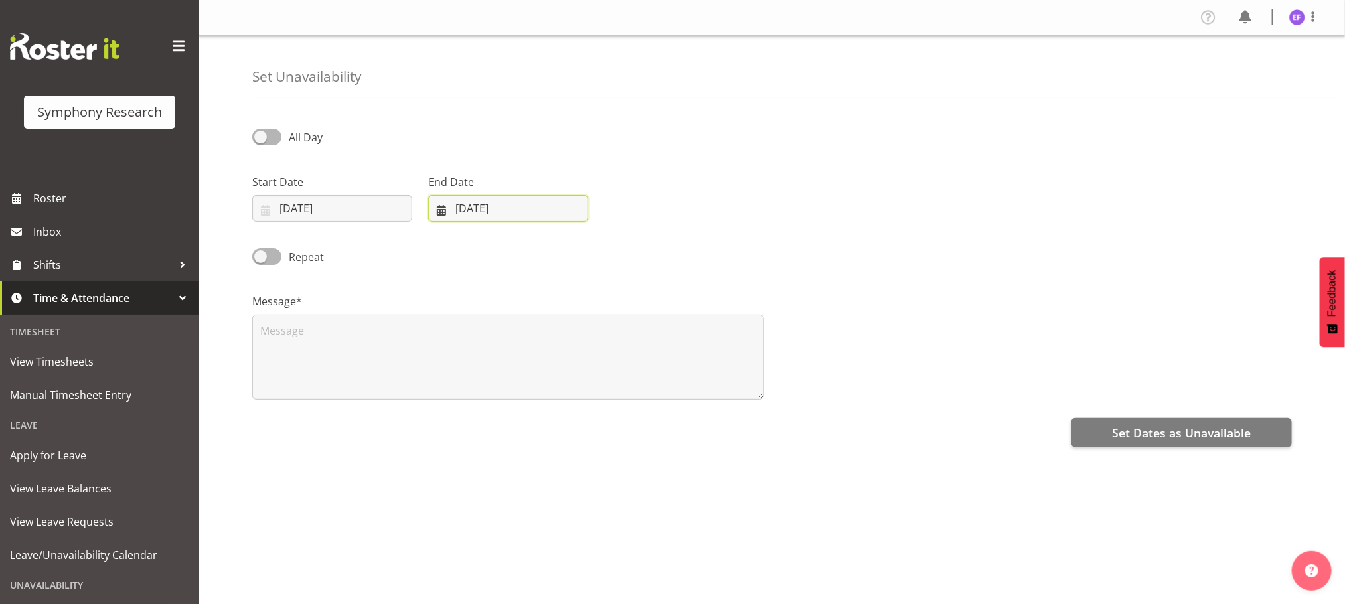
click at [436, 201] on input "[DATE]" at bounding box center [508, 208] width 160 height 27
click at [522, 249] on select "January February March April May June July August September October November De…" at bounding box center [485, 247] width 91 height 27
select select "9"
click at [440, 234] on select "January February March April May June July August September October November De…" at bounding box center [485, 247] width 91 height 27
click at [586, 413] on span "31" at bounding box center [588, 416] width 11 height 13
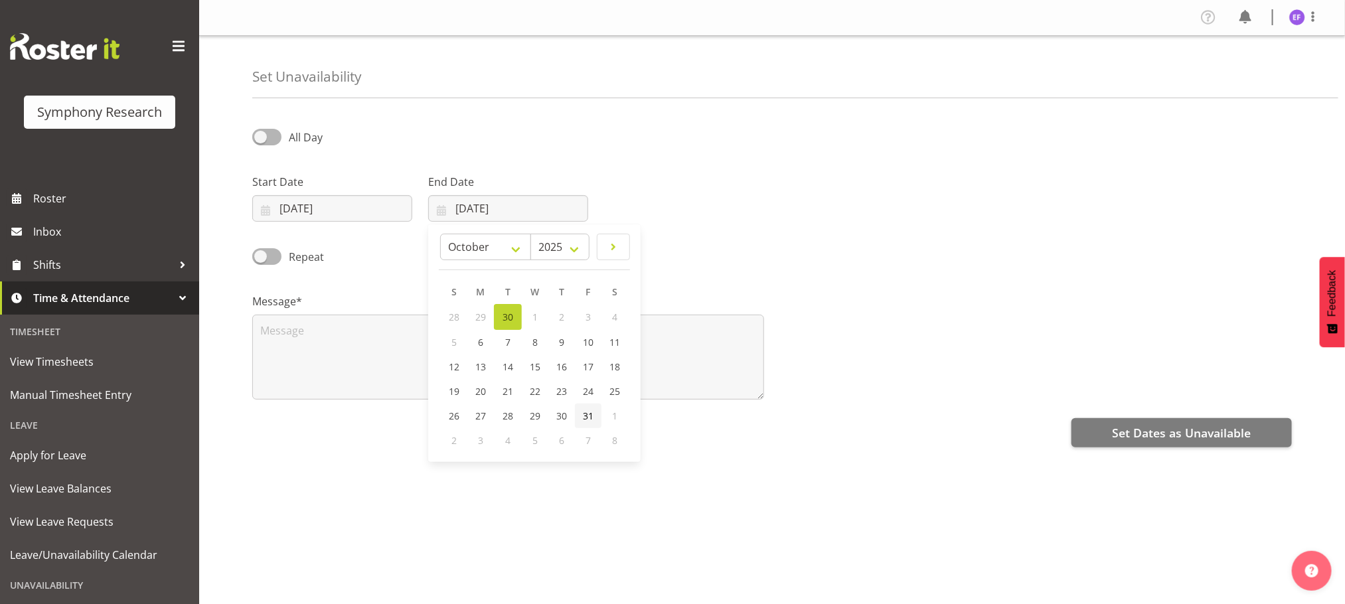
type input "31/10/2025"
click at [271, 258] on span at bounding box center [266, 256] width 29 height 17
click at [261, 258] on input "Repeat" at bounding box center [256, 256] width 9 height 9
checkbox input "true"
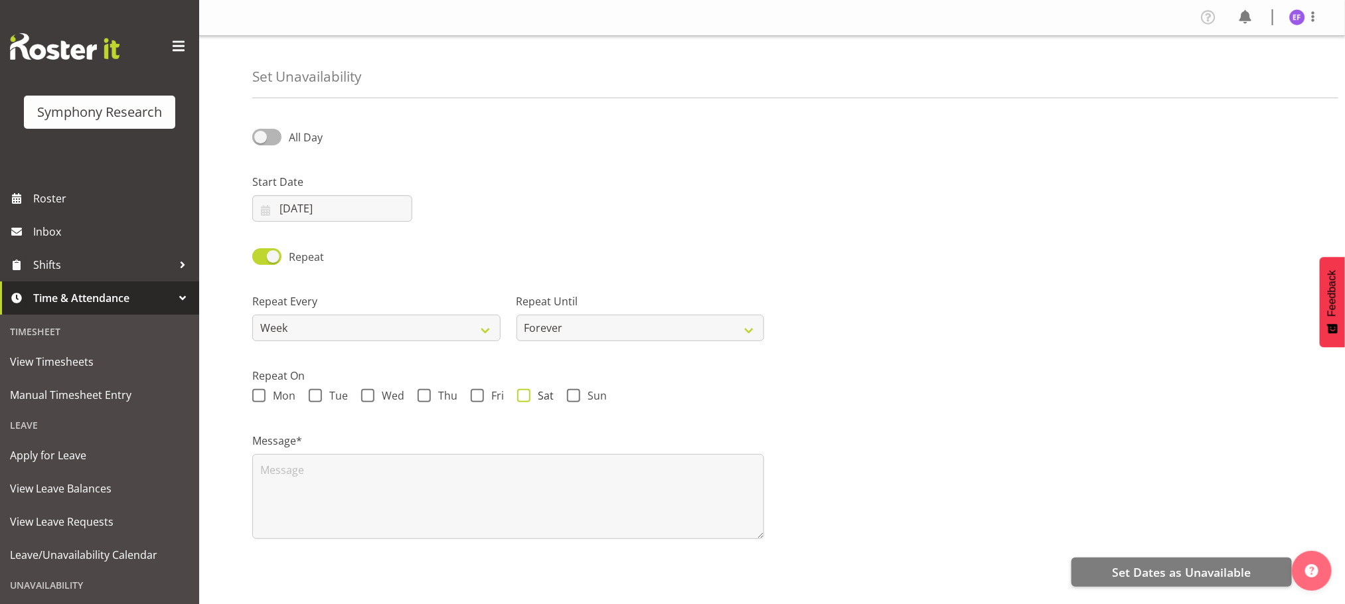
click at [524, 398] on span at bounding box center [523, 395] width 13 height 13
click at [524, 398] on input "Sat" at bounding box center [521, 396] width 9 height 9
checkbox input "true"
click at [575, 395] on span at bounding box center [573, 395] width 13 height 13
click at [575, 395] on input "Sun" at bounding box center [571, 396] width 9 height 9
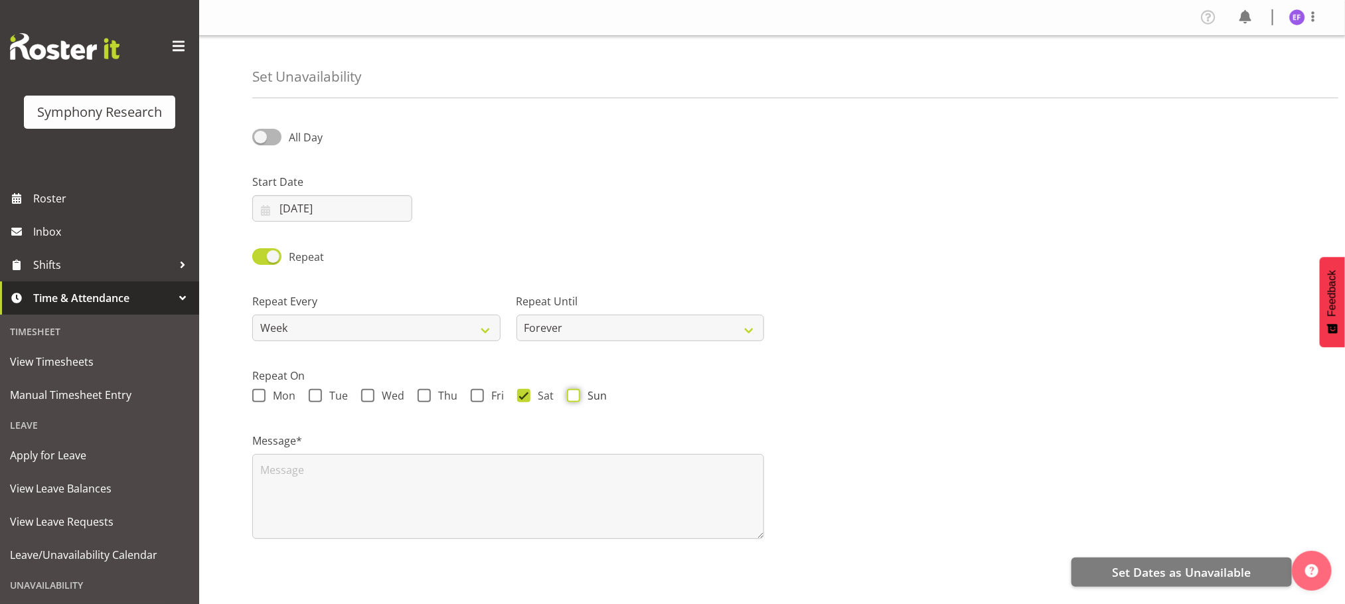
checkbox input "true"
drag, startPoint x: 165, startPoint y: 479, endPoint x: 218, endPoint y: 471, distance: 53.0
click at [166, 479] on span "View Leave Balances" at bounding box center [99, 489] width 179 height 20
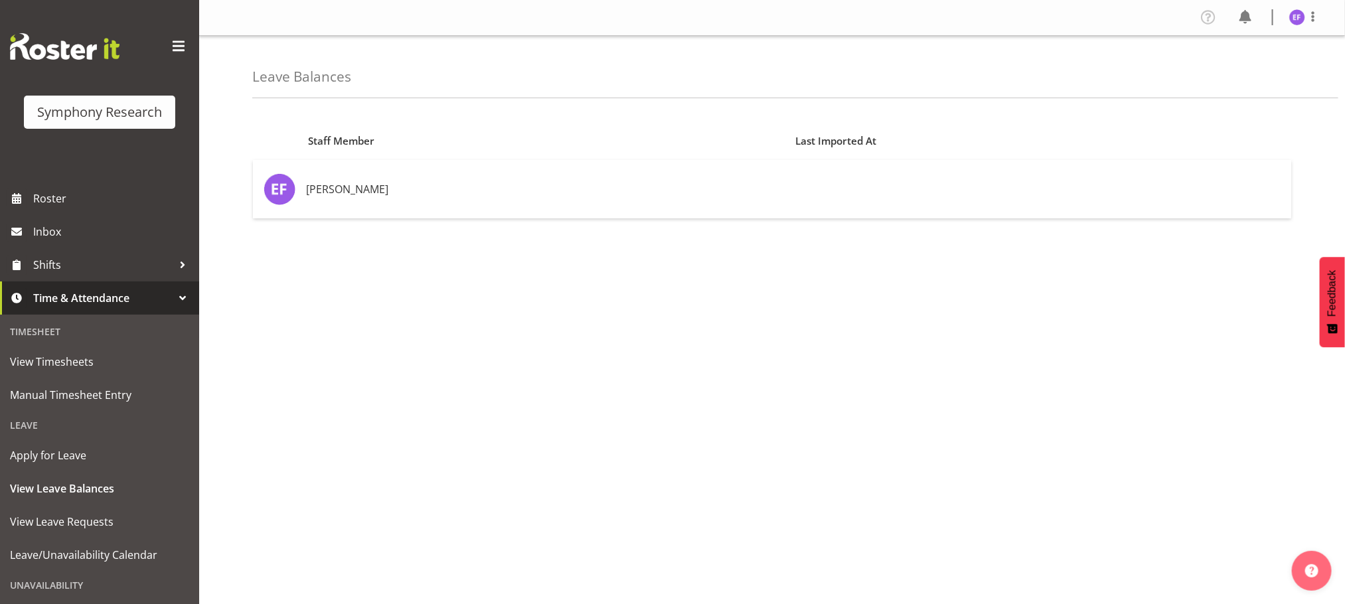
click at [173, 299] on div at bounding box center [183, 298] width 20 height 20
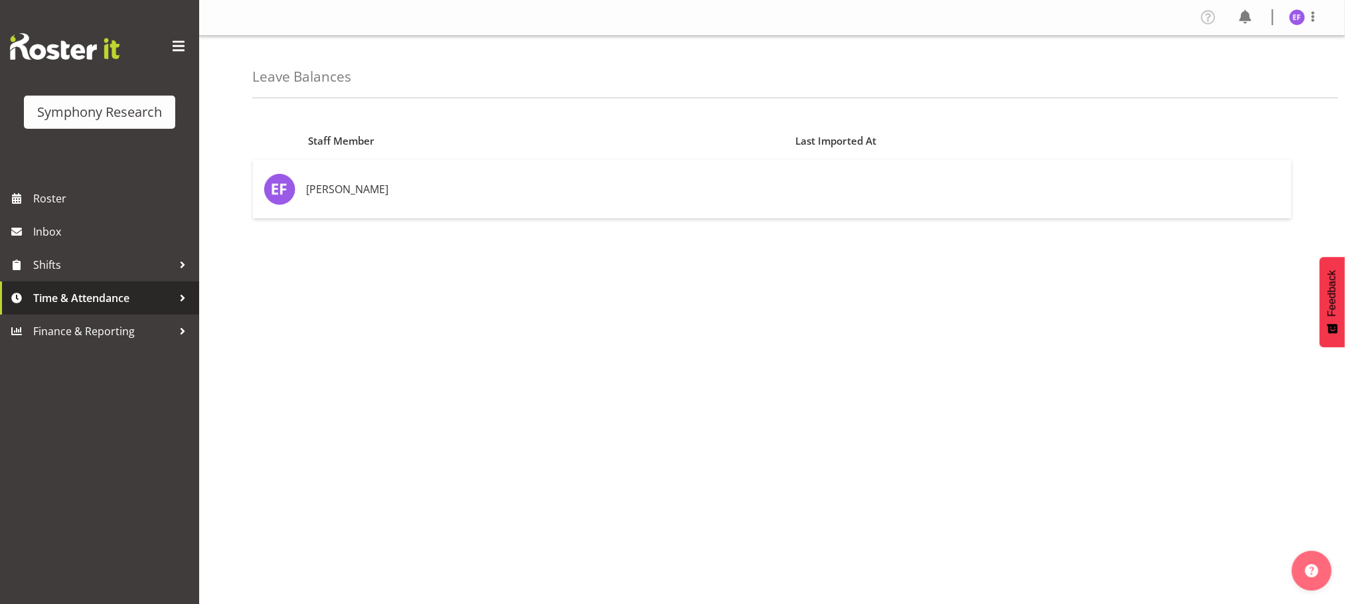
click at [171, 299] on span "Time & Attendance" at bounding box center [102, 298] width 139 height 20
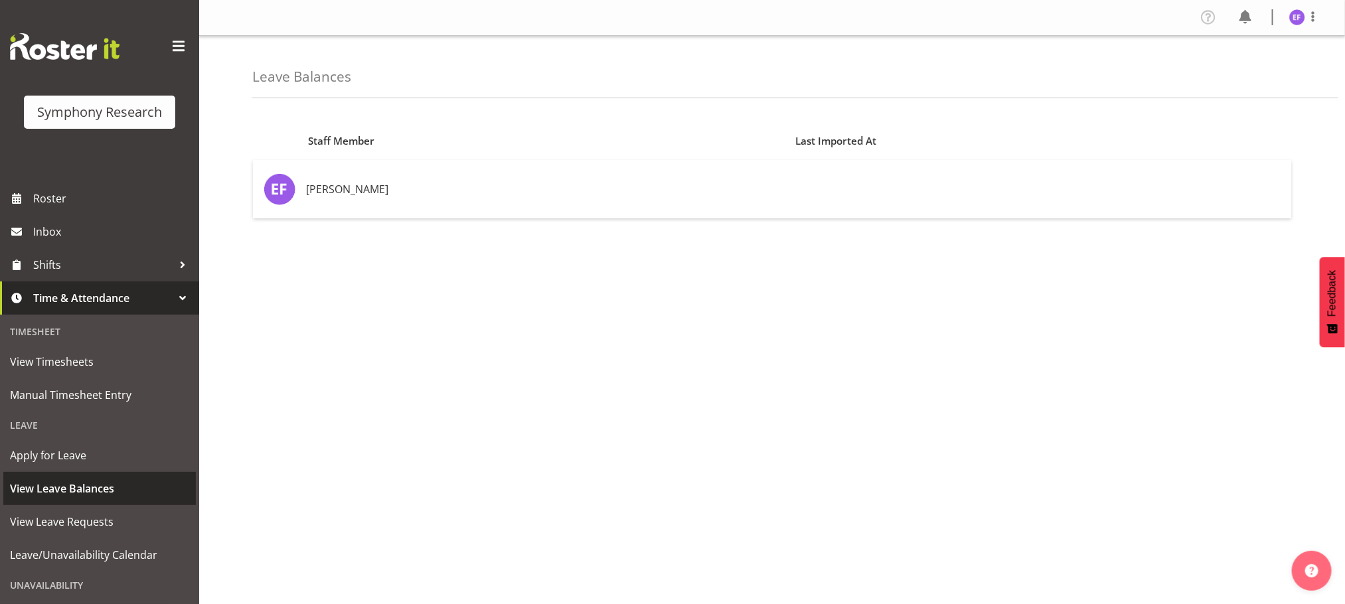
scroll to position [96, 0]
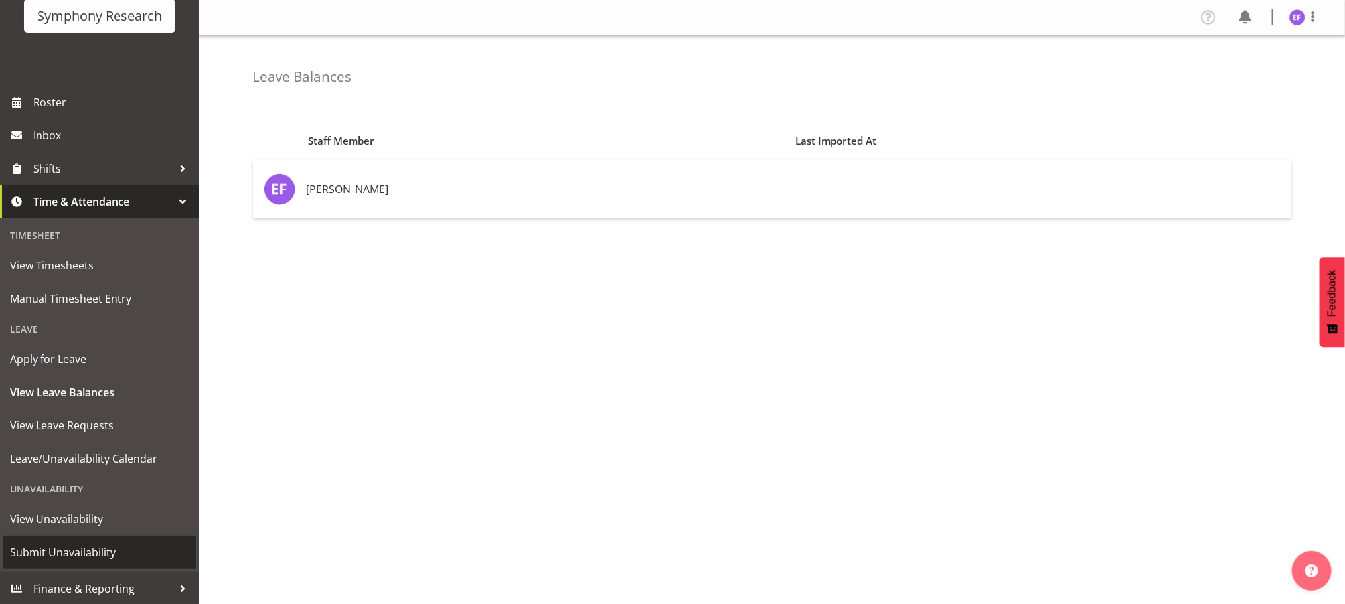
click at [96, 546] on span "Submit Unavailability" at bounding box center [99, 552] width 179 height 20
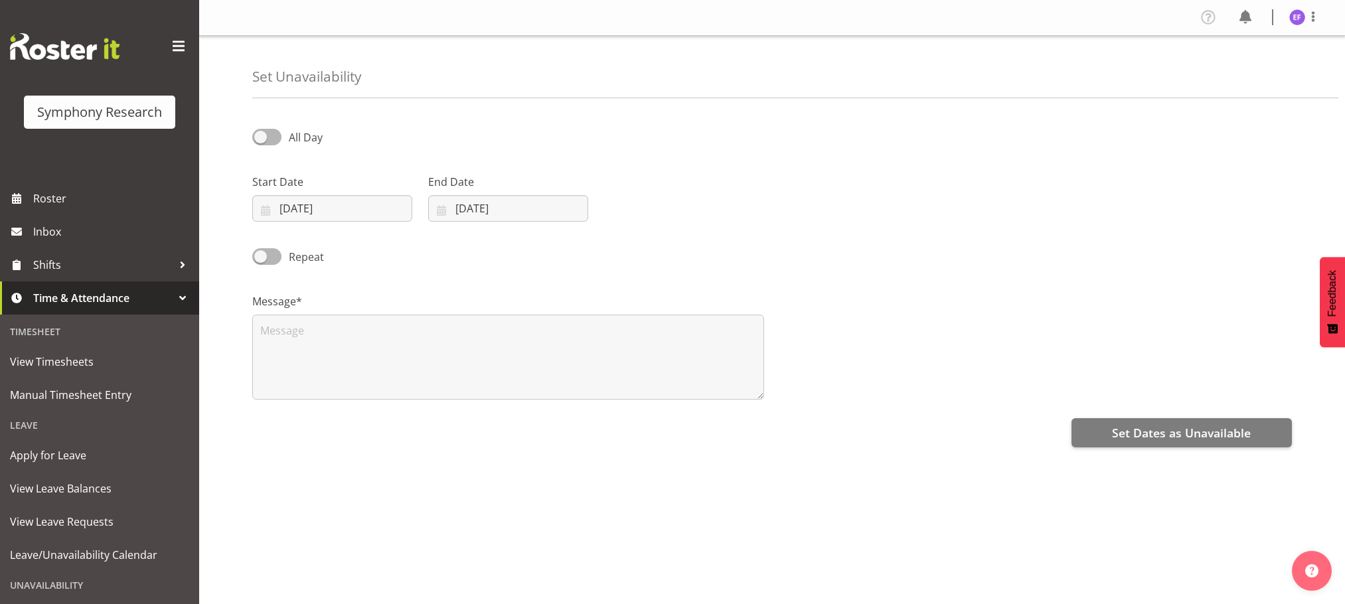
select select "8"
select select "2025"
click at [267, 206] on input "[DATE]" at bounding box center [332, 208] width 160 height 27
click at [358, 253] on select "January February March April May June July August September October November De…" at bounding box center [334, 247] width 76 height 27
select select "9"
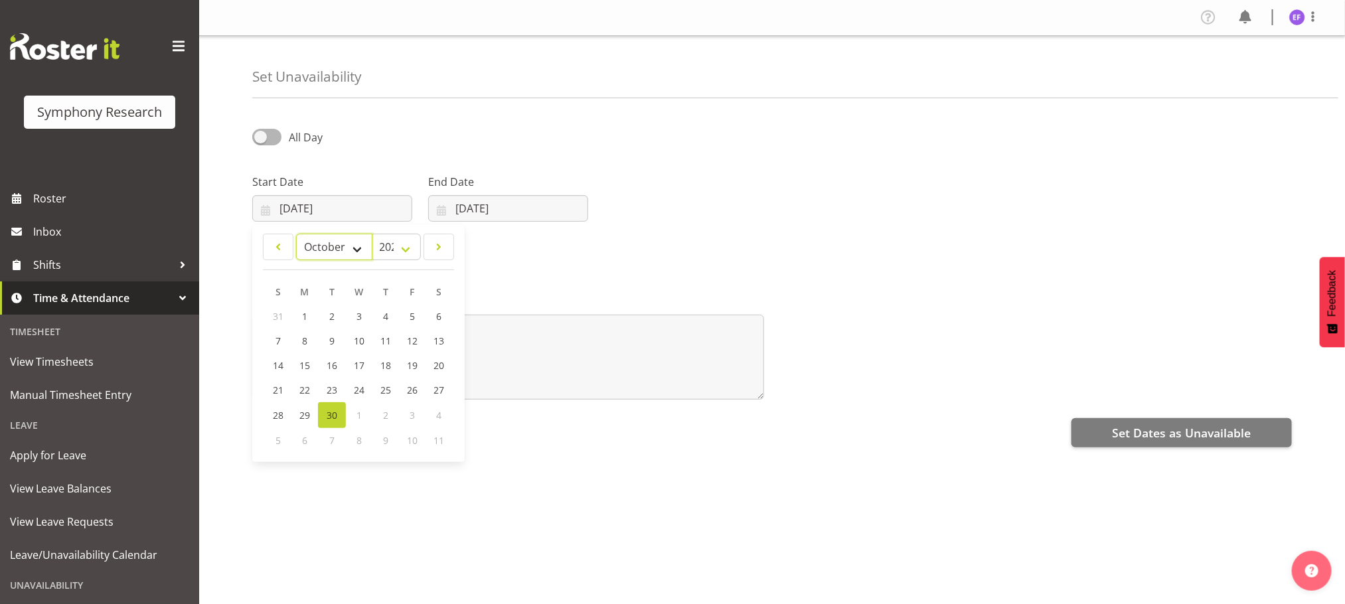
click at [296, 234] on select "January February March April May June July August September October November De…" at bounding box center [334, 247] width 76 height 27
click at [303, 343] on span "6" at bounding box center [304, 342] width 5 height 13
type input "[DATE]"
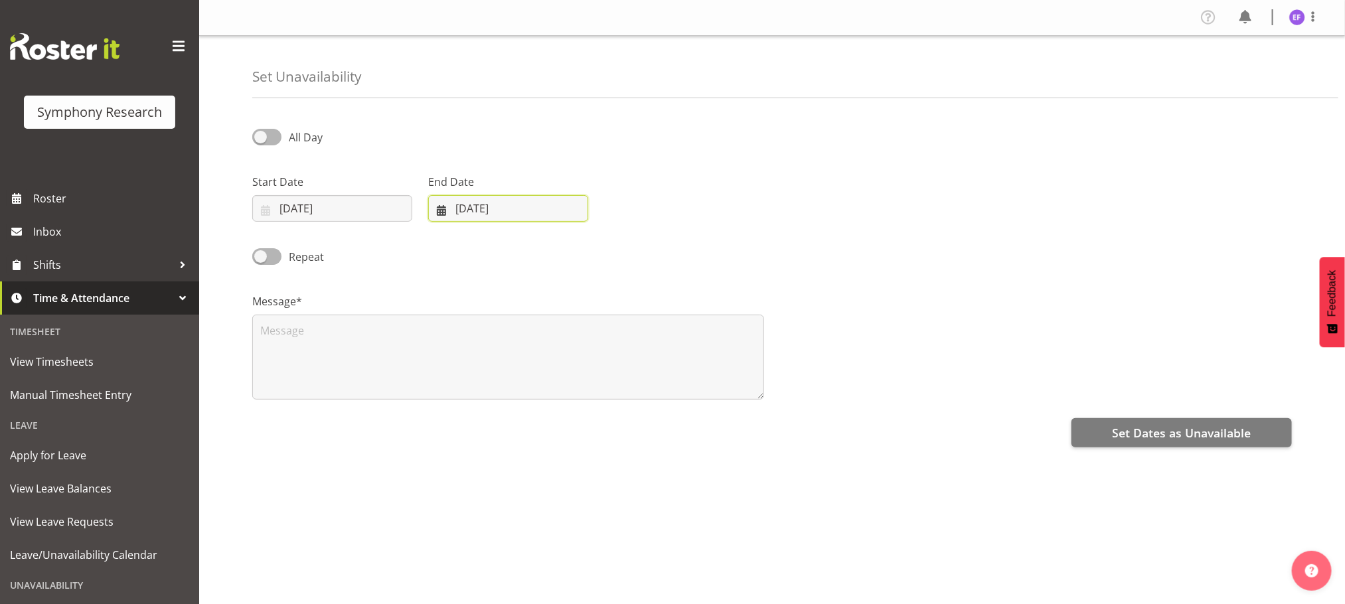
click at [441, 205] on input "[DATE]" at bounding box center [508, 208] width 160 height 27
click at [520, 246] on select "January February March April May June July August September October November De…" at bounding box center [485, 247] width 91 height 27
select select "9"
click at [440, 234] on select "January February March April May June July August September October November De…" at bounding box center [485, 247] width 91 height 27
click at [591, 415] on span "31" at bounding box center [588, 416] width 11 height 13
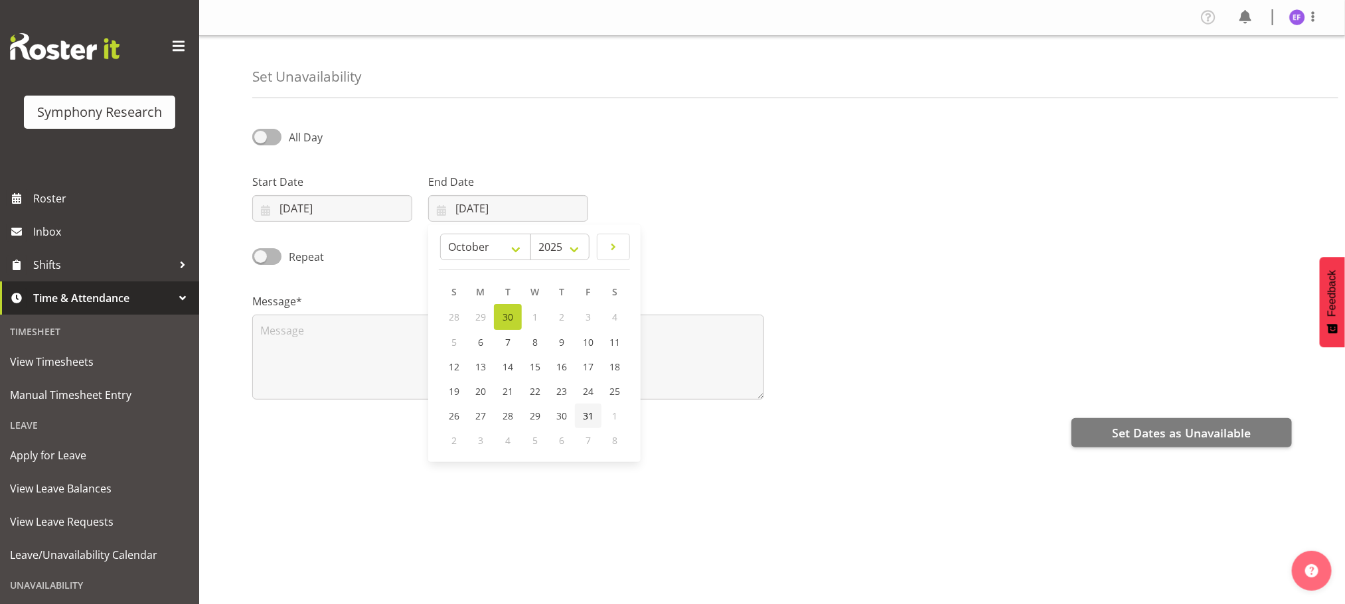
type input "[DATE]"
click at [275, 259] on span at bounding box center [266, 256] width 29 height 17
click at [261, 259] on input "Repeat" at bounding box center [256, 256] width 9 height 9
checkbox input "true"
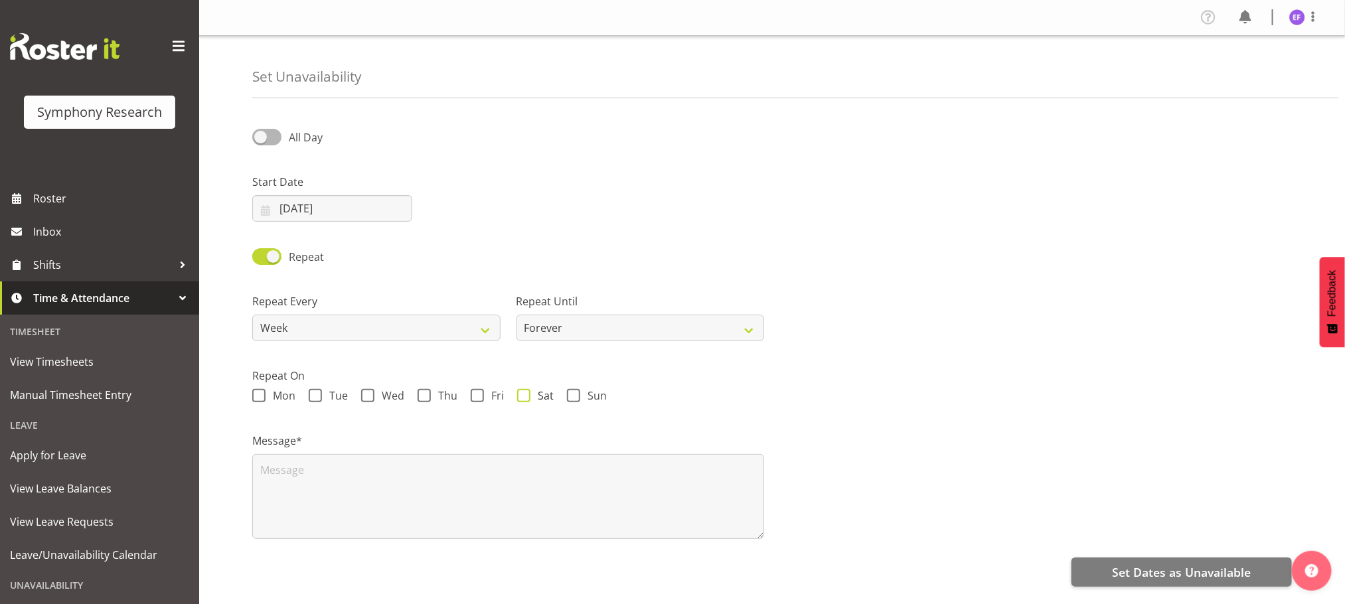
click at [526, 396] on span at bounding box center [523, 395] width 13 height 13
click at [526, 396] on input "Sat" at bounding box center [521, 396] width 9 height 9
checkbox input "true"
click at [572, 397] on span at bounding box center [573, 395] width 13 height 13
click at [572, 397] on input "Sun" at bounding box center [571, 396] width 9 height 9
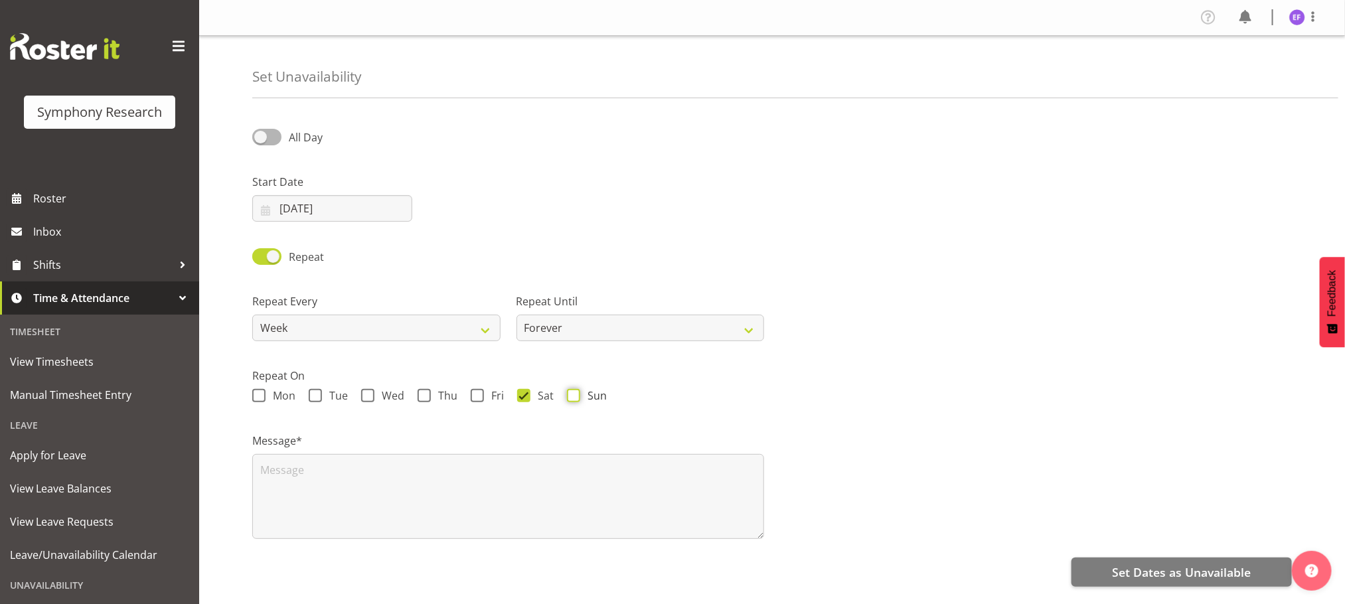
checkbox input "true"
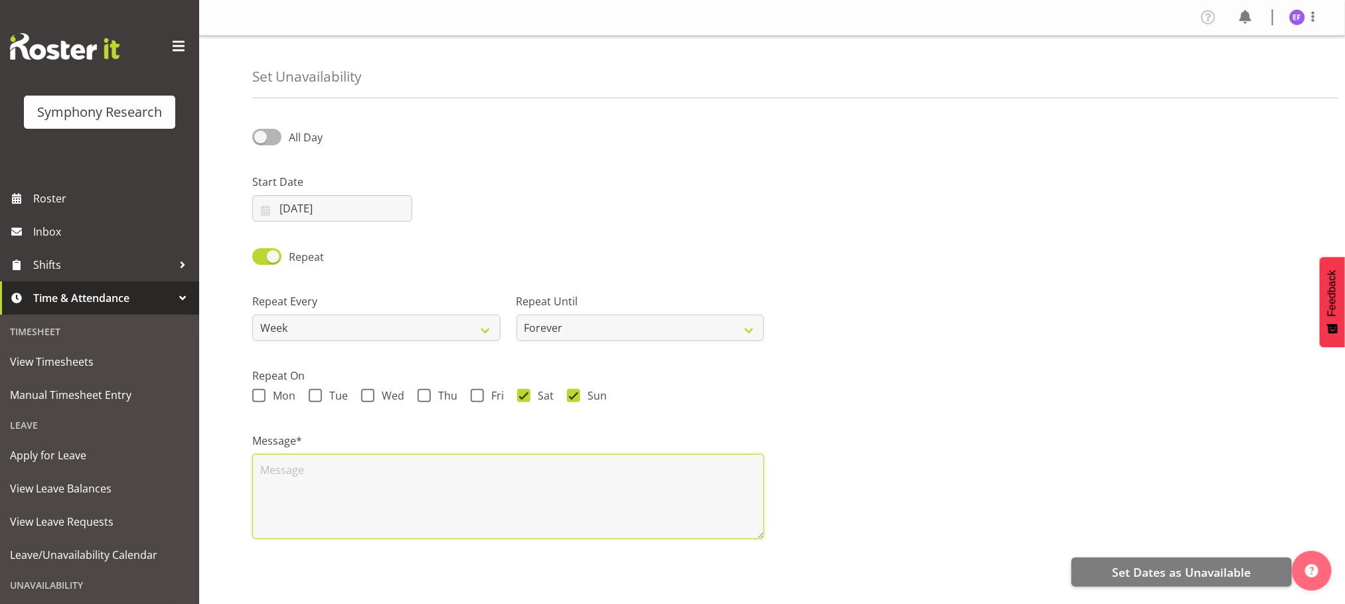
click at [291, 474] on textarea at bounding box center [508, 496] width 512 height 85
click at [289, 468] on textarea at bounding box center [508, 496] width 512 height 85
type textarea "ua"
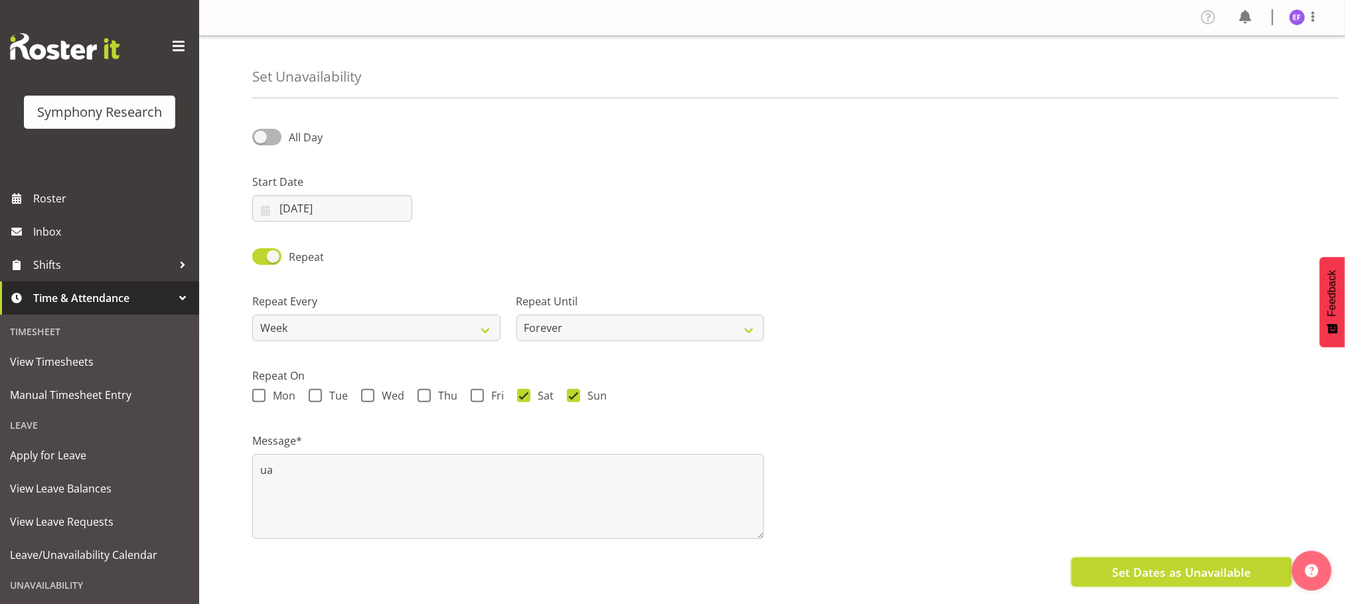
click at [1165, 566] on span "Set Dates as Unavailable" at bounding box center [1181, 571] width 139 height 17
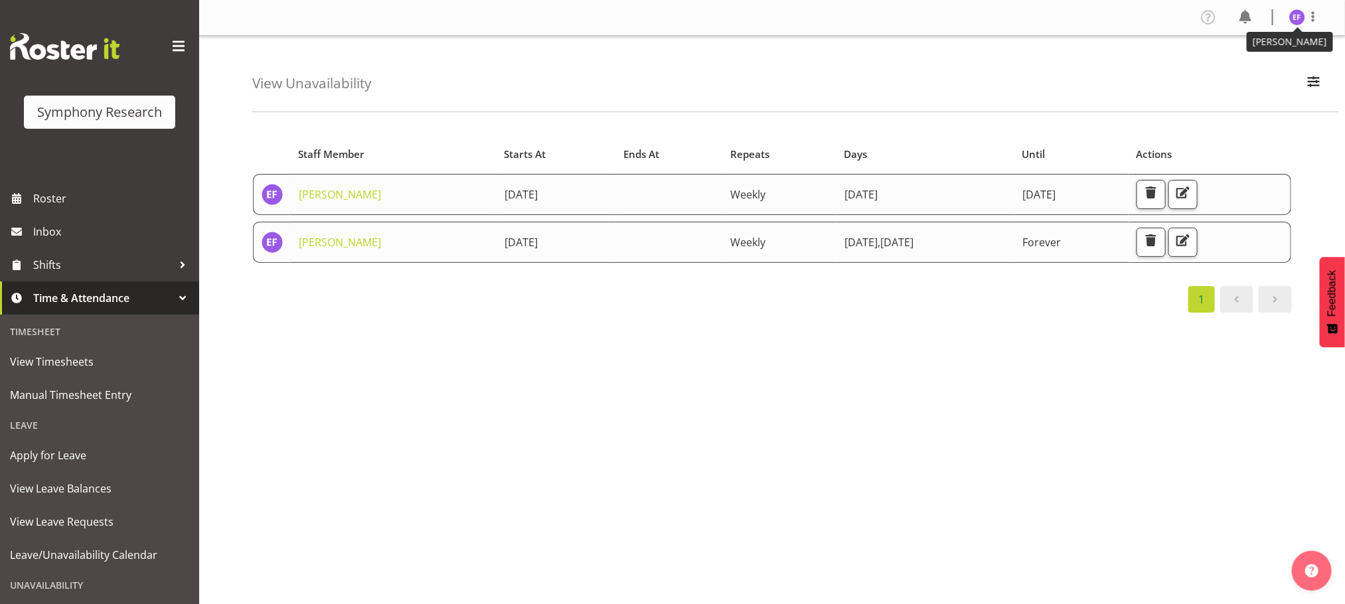
click at [1294, 19] on img at bounding box center [1297, 17] width 16 height 16
click at [1242, 66] on link "Log Out" at bounding box center [1256, 70] width 127 height 24
